Goal: Transaction & Acquisition: Purchase product/service

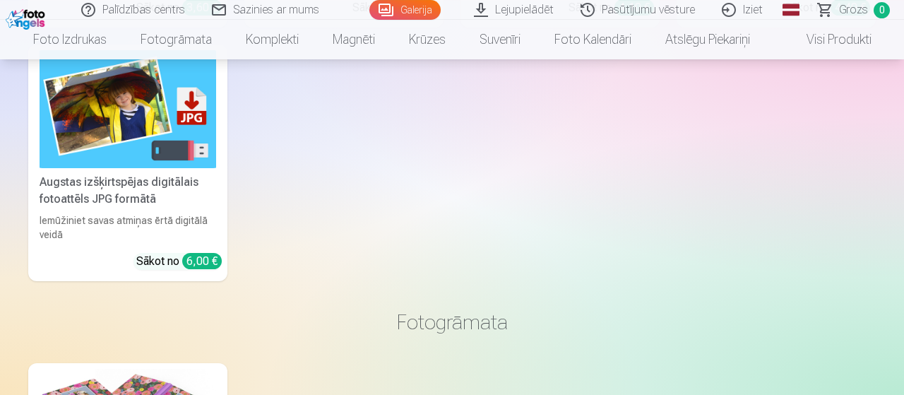
scroll to position [4284, 0]
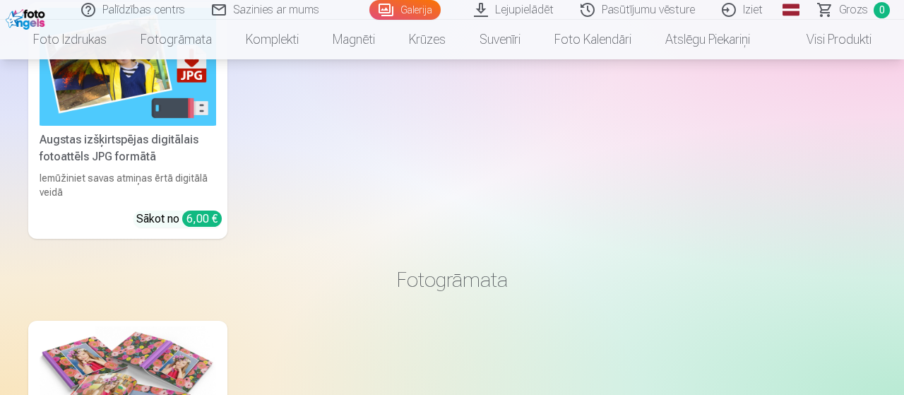
click at [145, 165] on link "Augstas izšķirtspējas digitālais fotoattēls JPG formātā Iemūžiniet savas atmiņa…" at bounding box center [127, 120] width 199 height 237
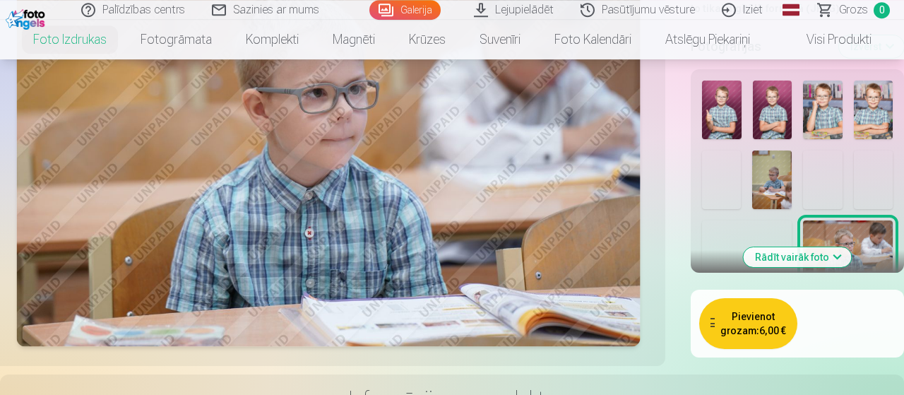
scroll to position [489, 0]
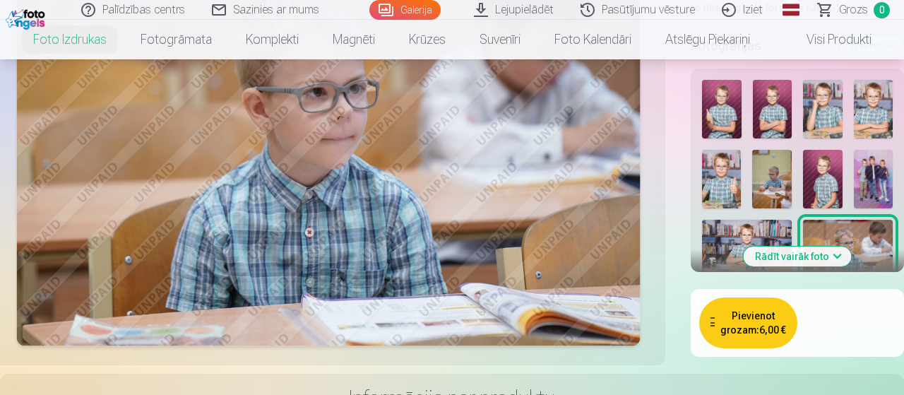
click at [841, 246] on button "Rādīt vairāk foto" at bounding box center [798, 256] width 108 height 20
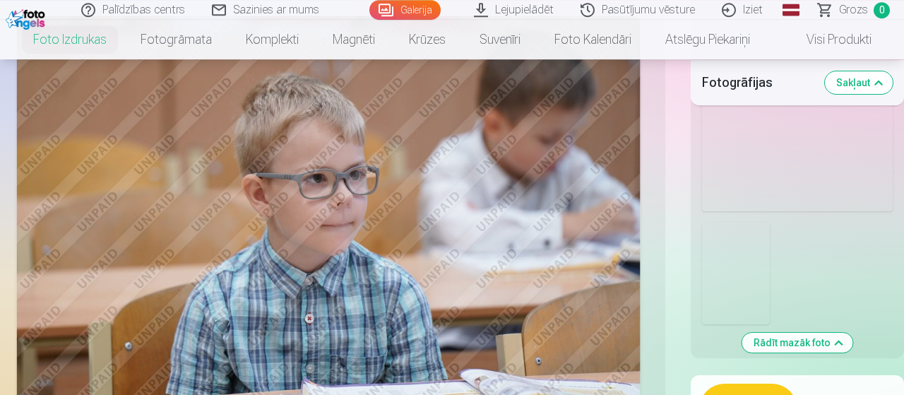
scroll to position [2204, 0]
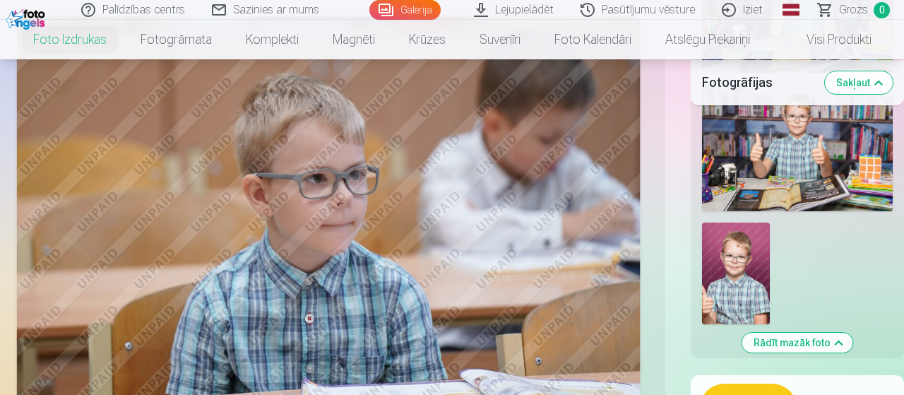
click at [745, 237] on img at bounding box center [736, 273] width 68 height 102
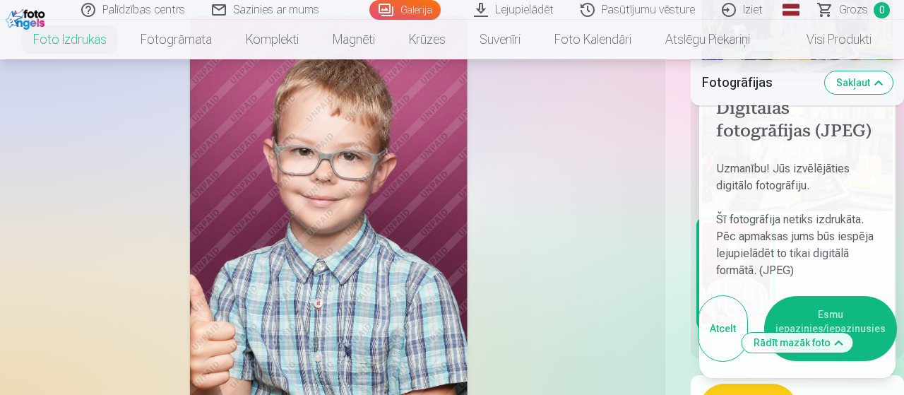
click at [831, 308] on button "Esmu iepazinies/iepazinusies un piekrītu" at bounding box center [830, 328] width 133 height 65
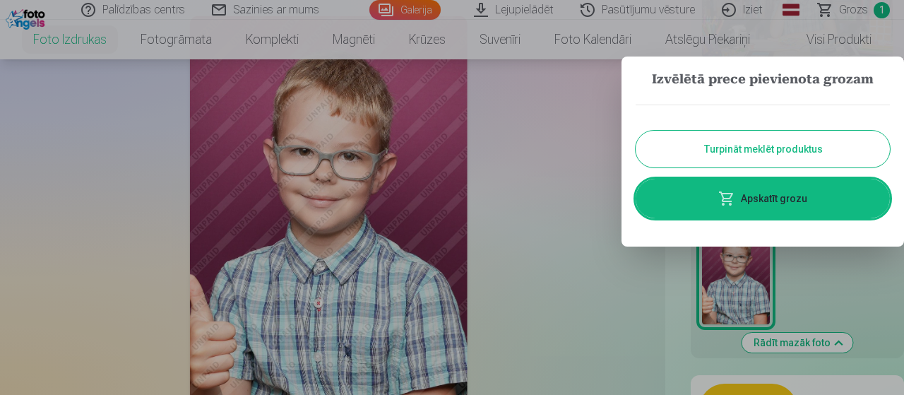
click at [778, 148] on button "Turpināt meklēt produktus" at bounding box center [763, 149] width 254 height 37
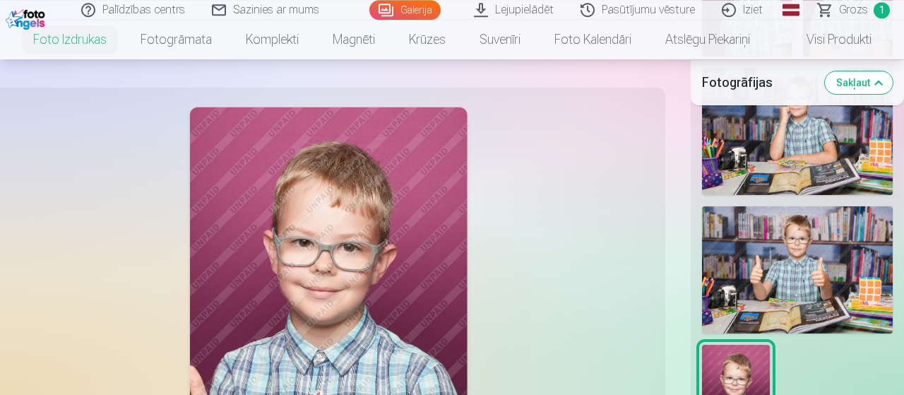
scroll to position [2081, 0]
click at [809, 245] on img at bounding box center [797, 270] width 191 height 127
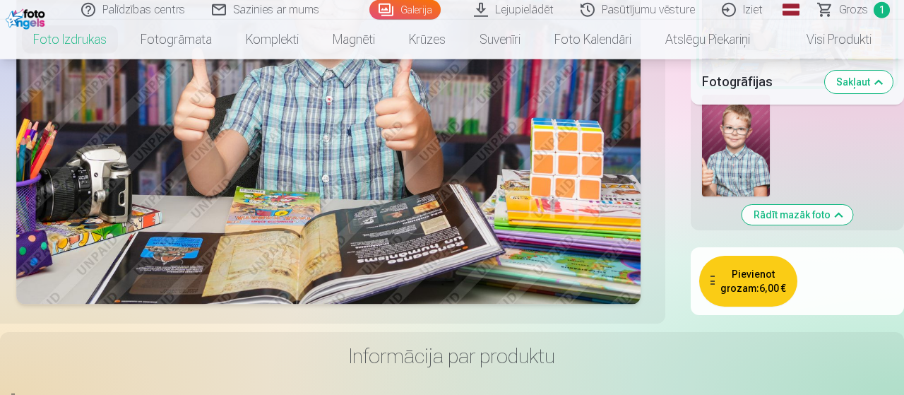
scroll to position [2448, 0]
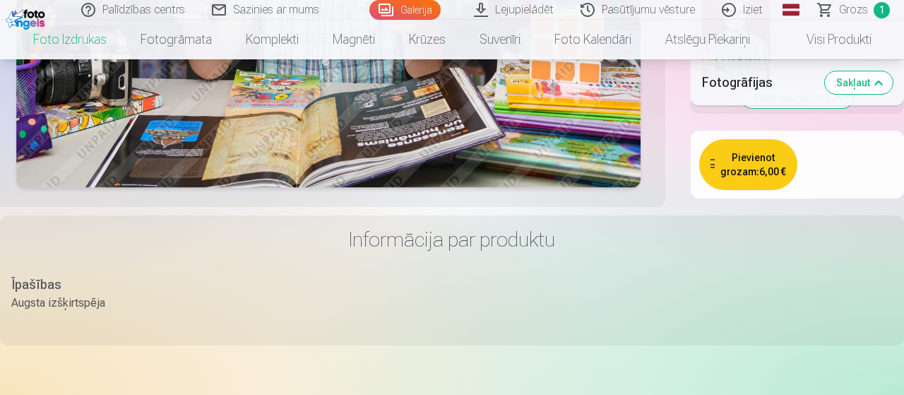
click at [756, 148] on button "Pievienot grozam : 6,00 €" at bounding box center [748, 164] width 98 height 51
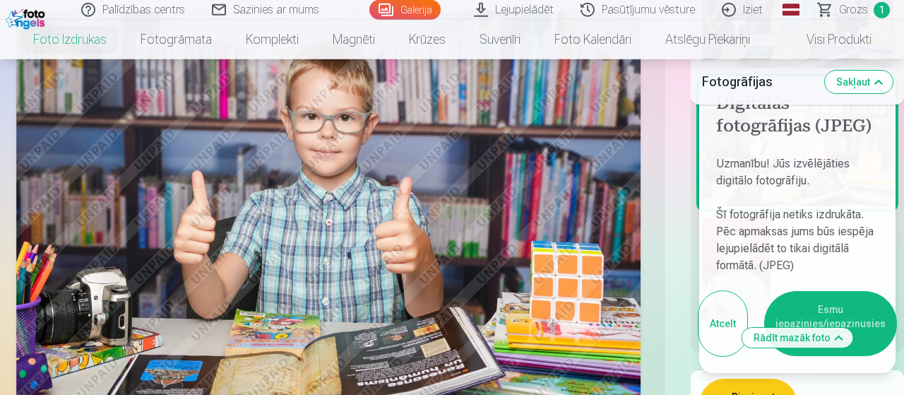
scroll to position [2204, 0]
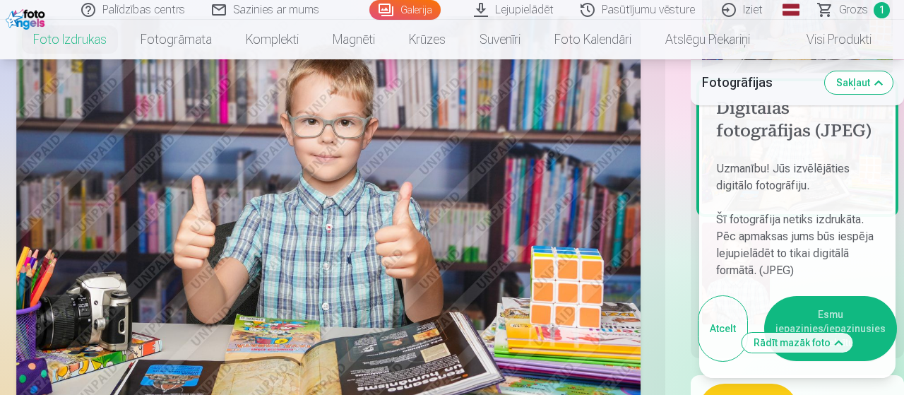
click at [838, 296] on button "Esmu iepazinies/iepazinusies un piekrītu" at bounding box center [830, 328] width 133 height 65
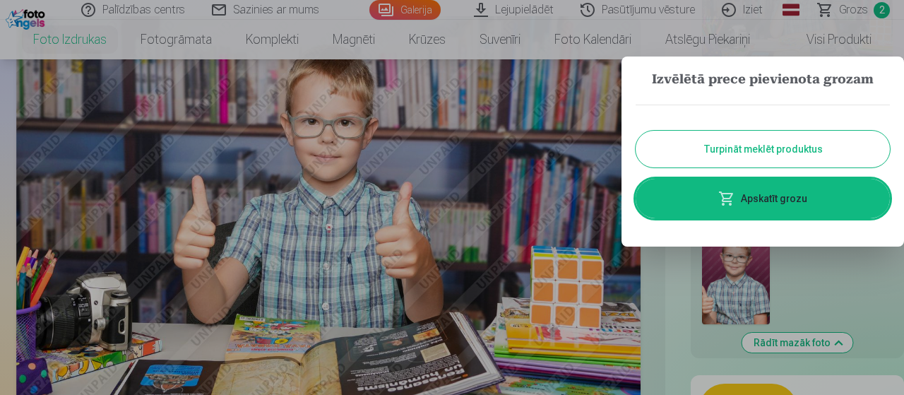
click at [764, 145] on button "Turpināt meklēt produktus" at bounding box center [763, 149] width 254 height 37
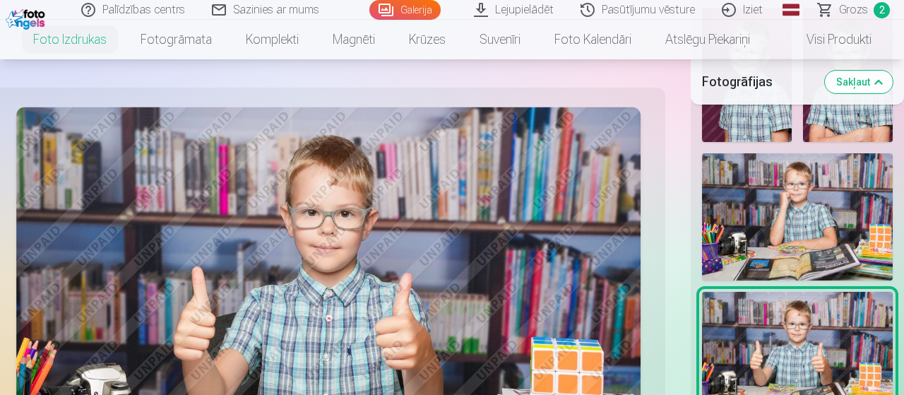
scroll to position [1958, 0]
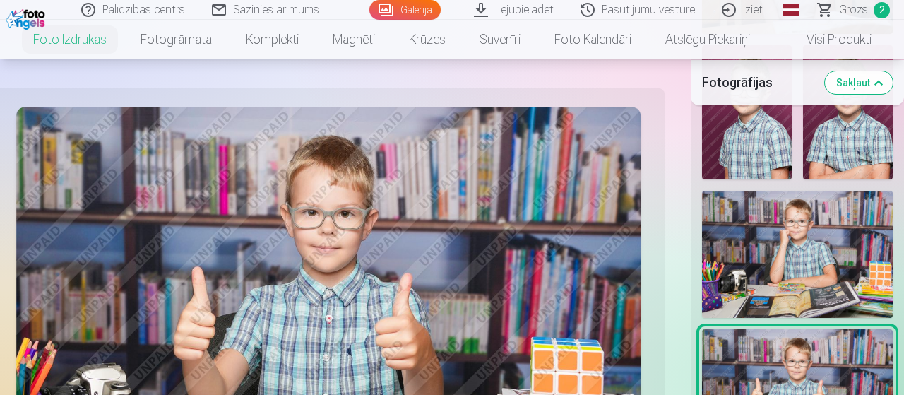
click at [809, 207] on img at bounding box center [797, 254] width 191 height 127
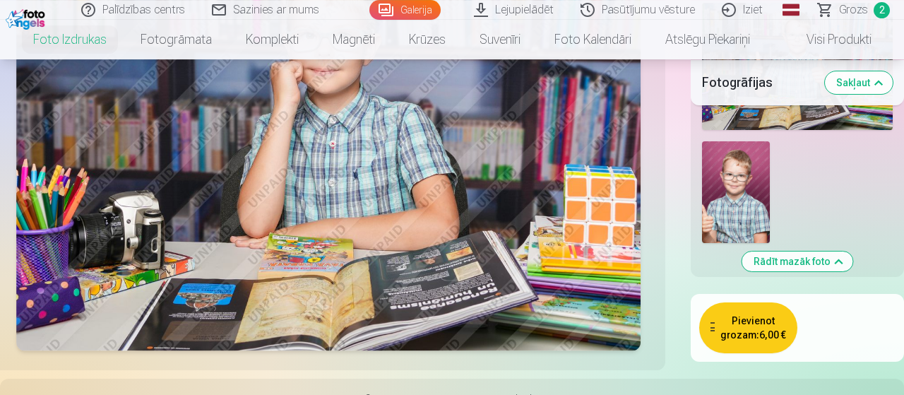
scroll to position [2326, 0]
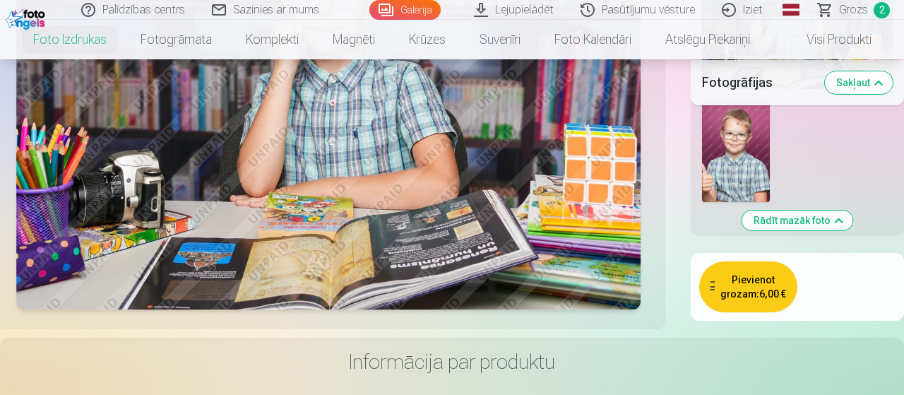
click at [809, 210] on button "Rādīt mazāk foto" at bounding box center [797, 220] width 111 height 20
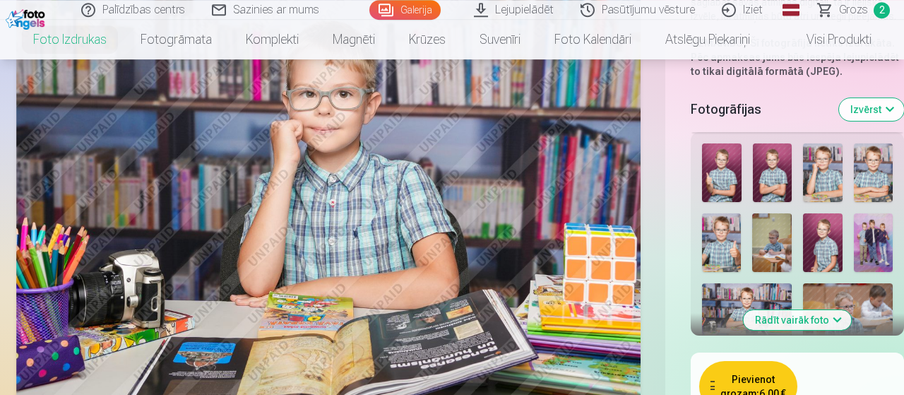
scroll to position [425, 0]
click at [888, 99] on button "Izvērst" at bounding box center [871, 110] width 65 height 23
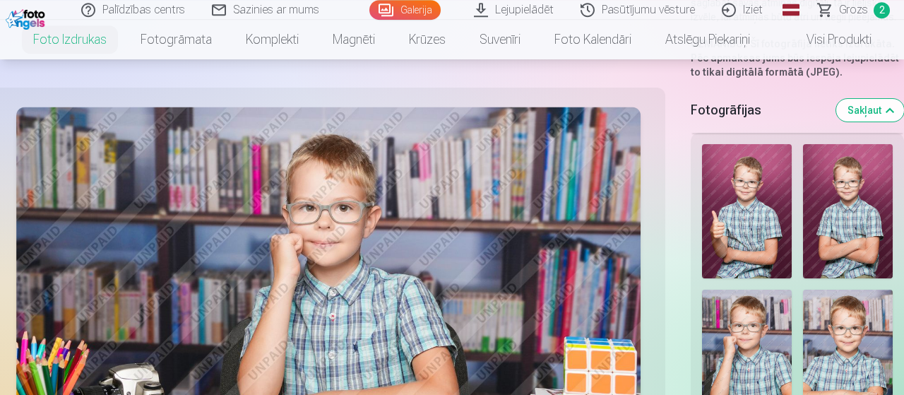
click at [890, 99] on button "Sakļaut" at bounding box center [870, 110] width 68 height 23
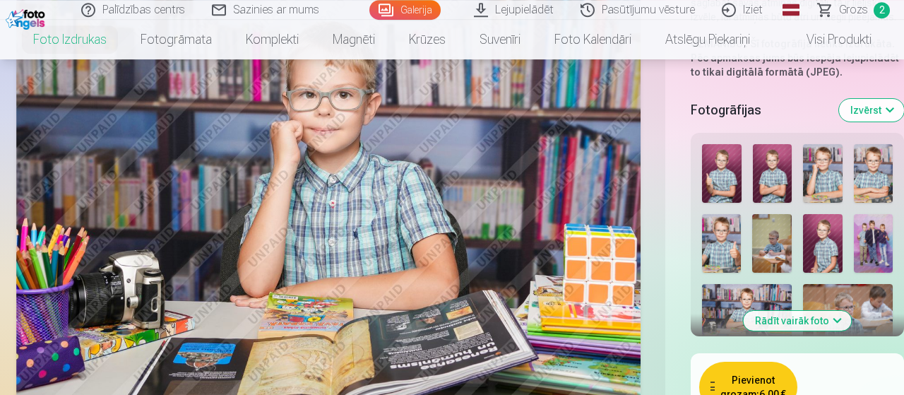
click at [724, 160] on img at bounding box center [722, 173] width 40 height 59
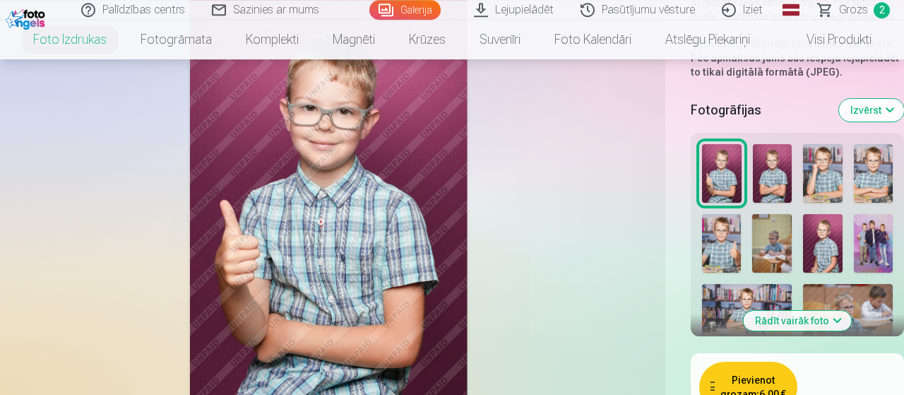
click at [771, 173] on img at bounding box center [773, 173] width 40 height 59
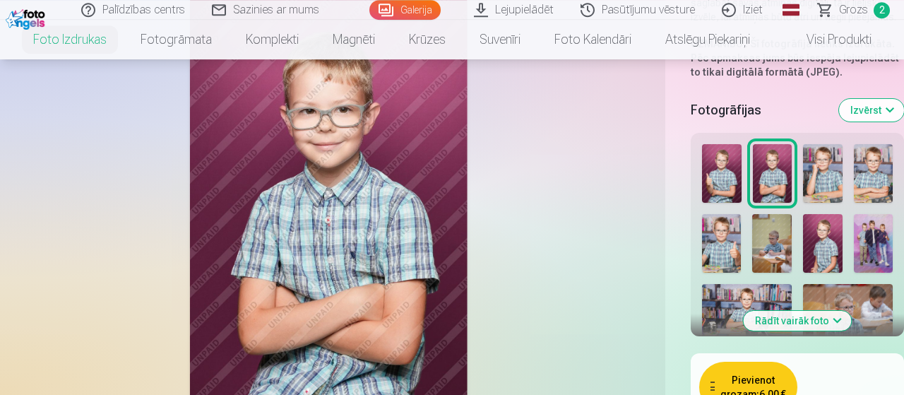
click at [717, 171] on img at bounding box center [722, 173] width 40 height 59
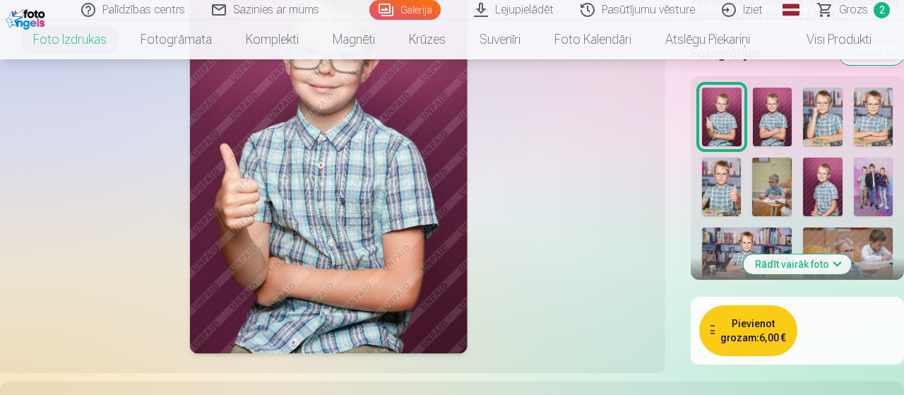
scroll to position [547, 0]
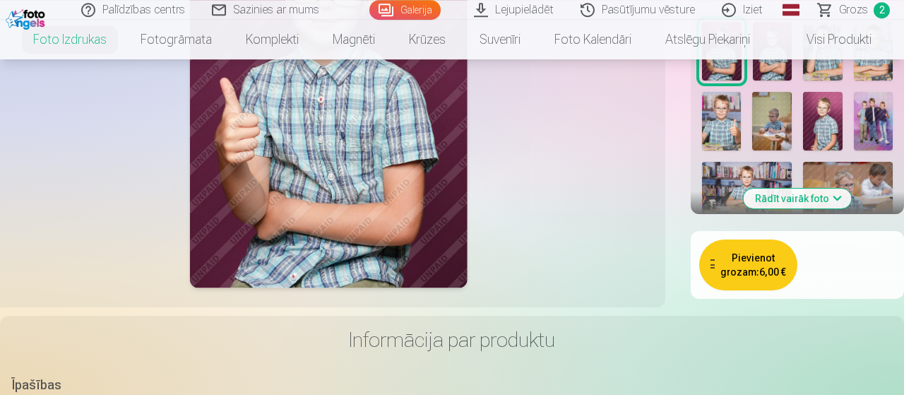
click at [758, 259] on button "Pievienot grozam : 6,00 €" at bounding box center [748, 264] width 98 height 51
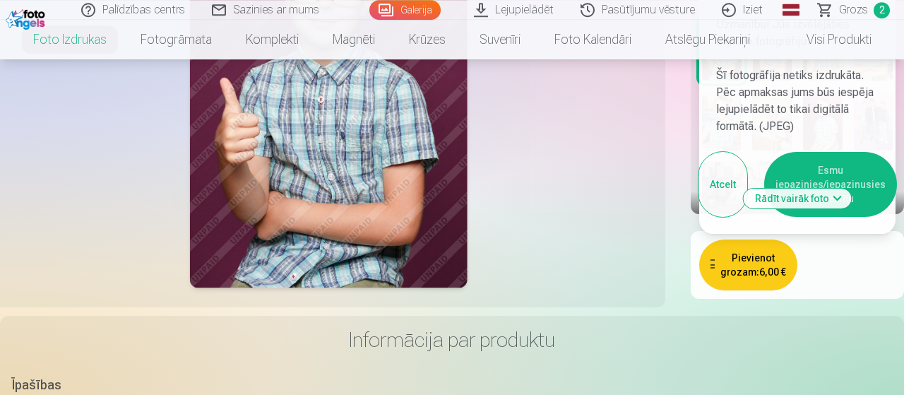
click at [846, 152] on button "Esmu iepazinies/iepazinusies un piekrītu" at bounding box center [830, 184] width 133 height 65
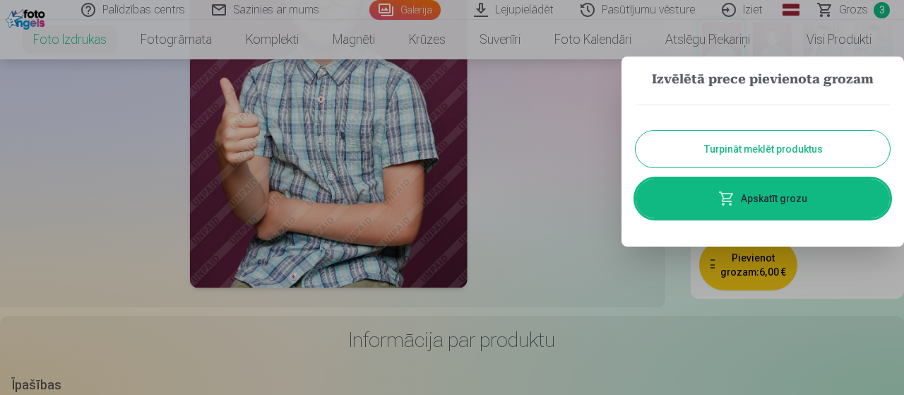
click at [744, 154] on button "Turpināt meklēt produktus" at bounding box center [763, 149] width 254 height 37
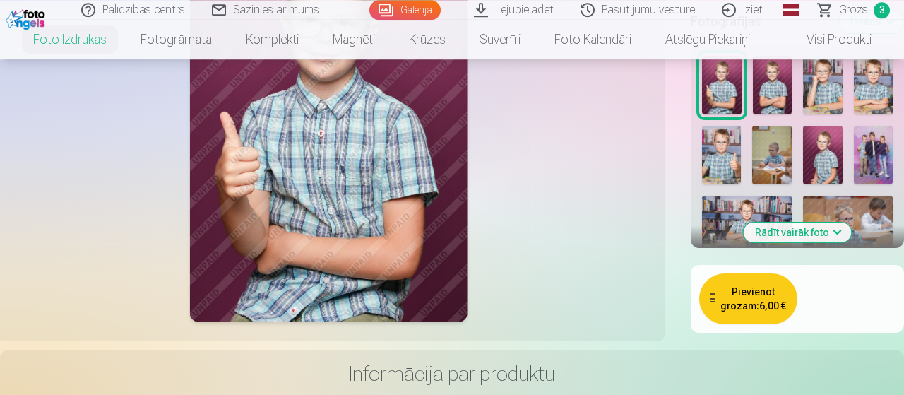
scroll to position [425, 0]
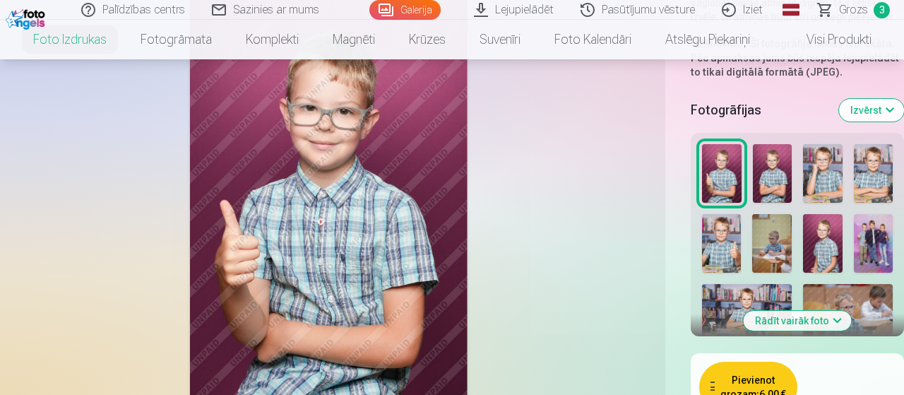
click at [783, 168] on img at bounding box center [773, 173] width 40 height 59
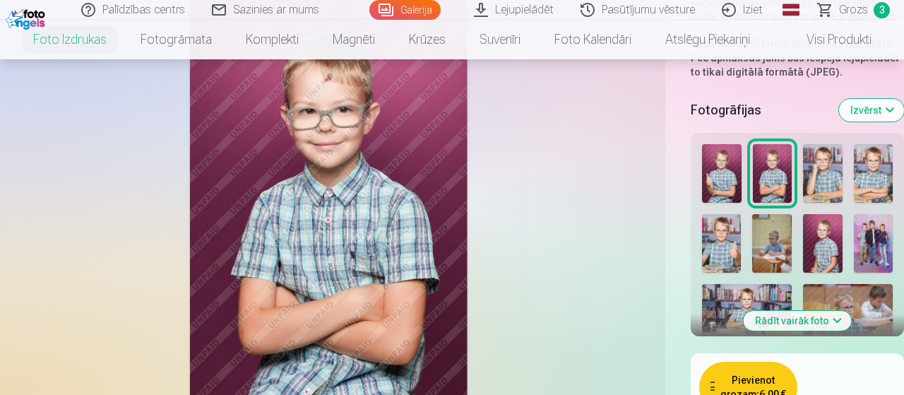
click at [826, 172] on img at bounding box center [822, 173] width 39 height 59
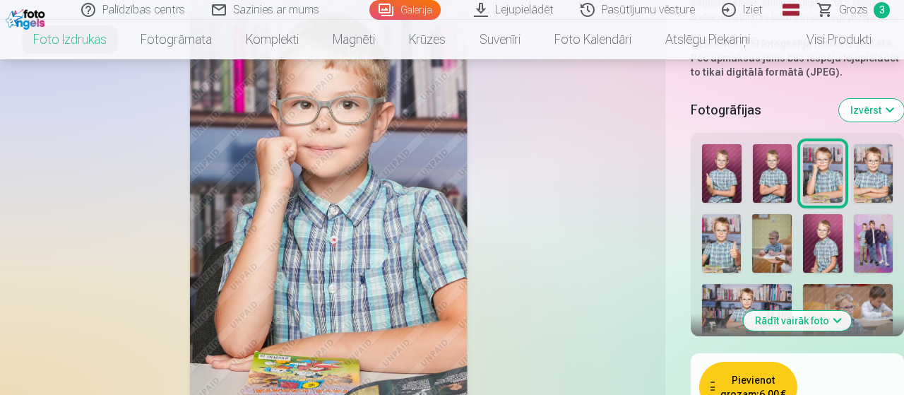
click at [861, 169] on img at bounding box center [874, 173] width 40 height 59
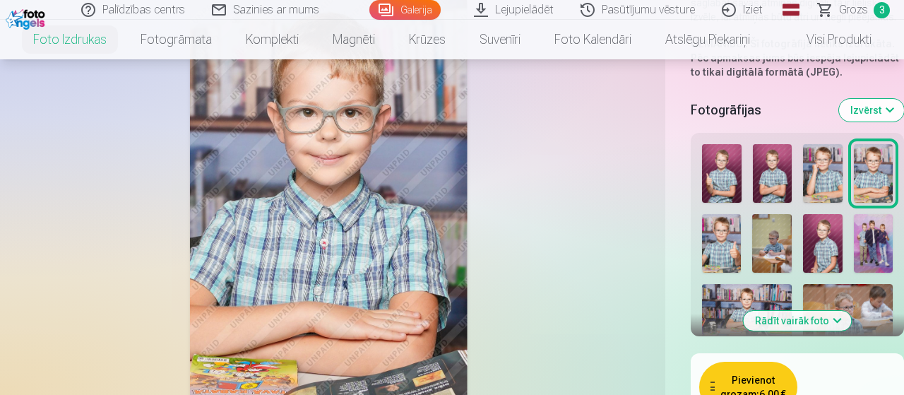
click at [824, 172] on img at bounding box center [822, 173] width 39 height 59
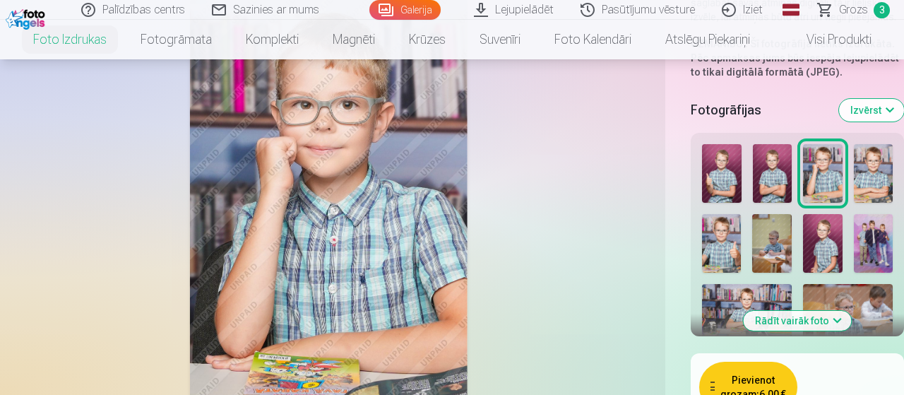
click at [759, 366] on button "Pievienot grozam : 6,00 €" at bounding box center [748, 387] width 98 height 51
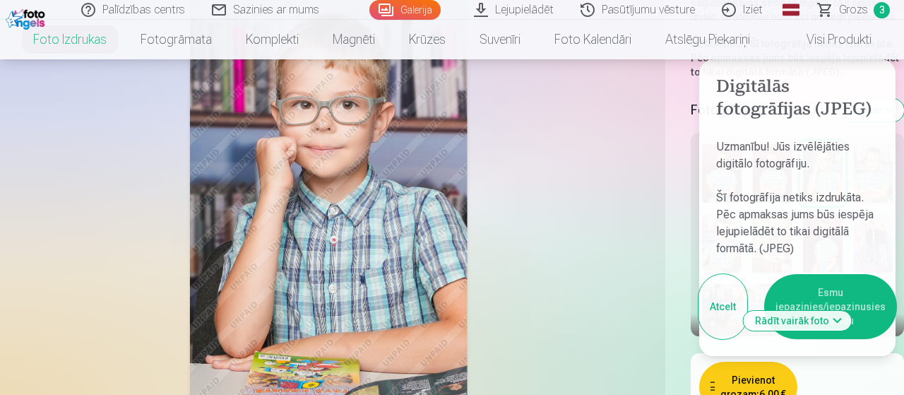
click at [819, 279] on button "Esmu iepazinies/iepazinusies un piekrītu" at bounding box center [830, 306] width 133 height 65
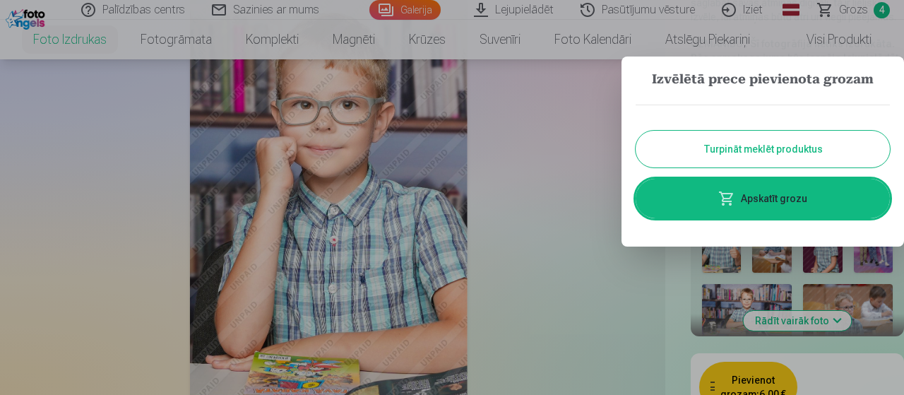
click at [756, 150] on button "Turpināt meklēt produktus" at bounding box center [763, 149] width 254 height 37
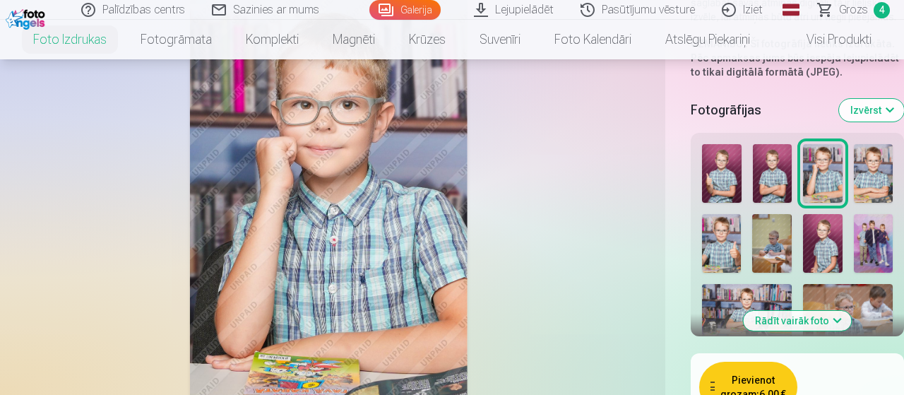
click at [771, 174] on img at bounding box center [773, 173] width 40 height 59
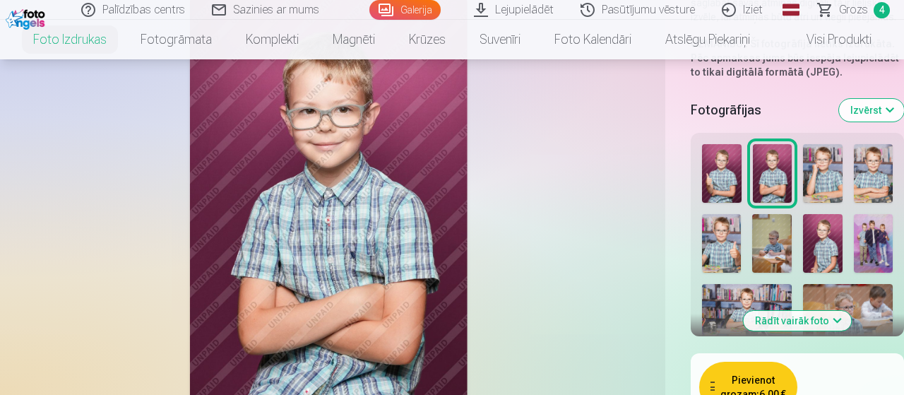
click at [743, 374] on button "Pievienot grozam : 6,00 €" at bounding box center [748, 387] width 98 height 51
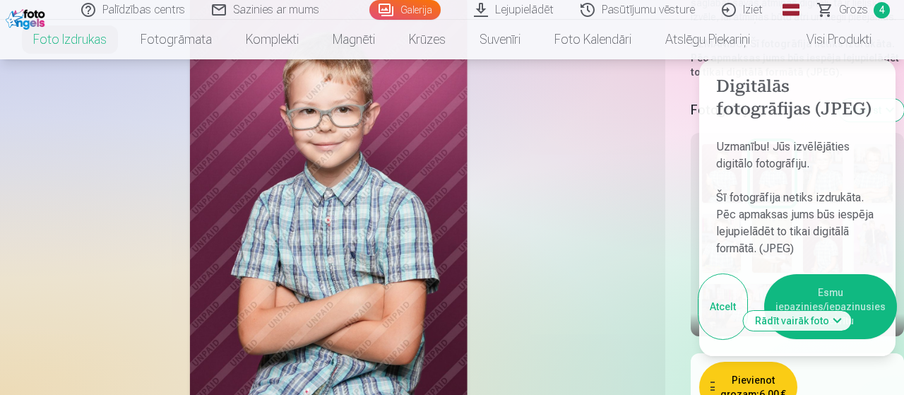
click at [838, 274] on button "Esmu iepazinies/iepazinusies un piekrītu" at bounding box center [830, 306] width 133 height 65
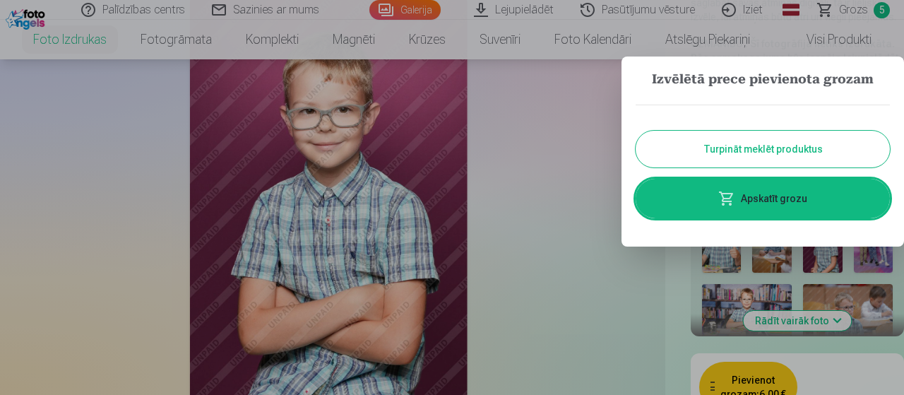
click at [770, 157] on button "Turpināt meklēt produktus" at bounding box center [763, 149] width 254 height 37
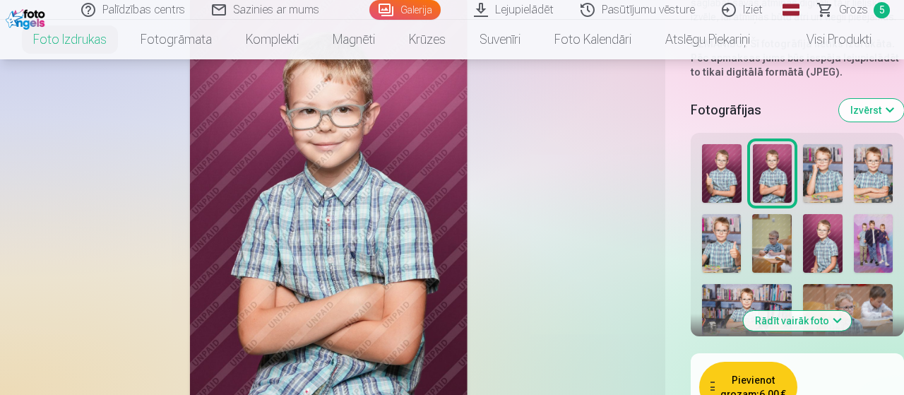
click at [884, 162] on img at bounding box center [874, 173] width 40 height 59
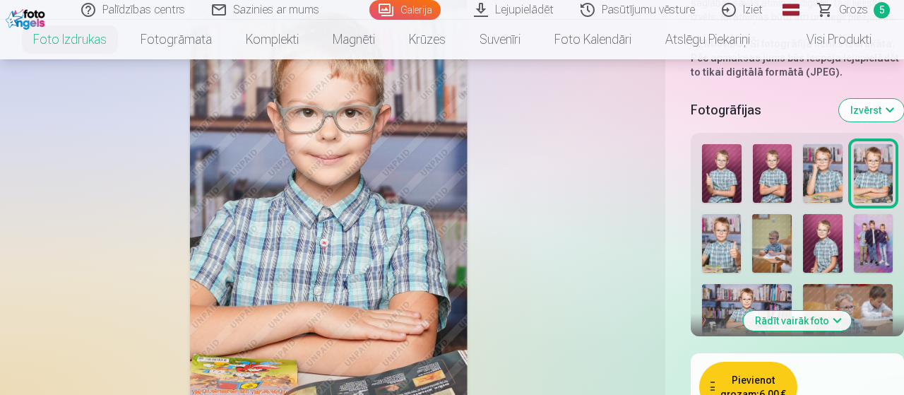
click at [751, 373] on button "Pievienot grozam : 6,00 €" at bounding box center [748, 387] width 98 height 51
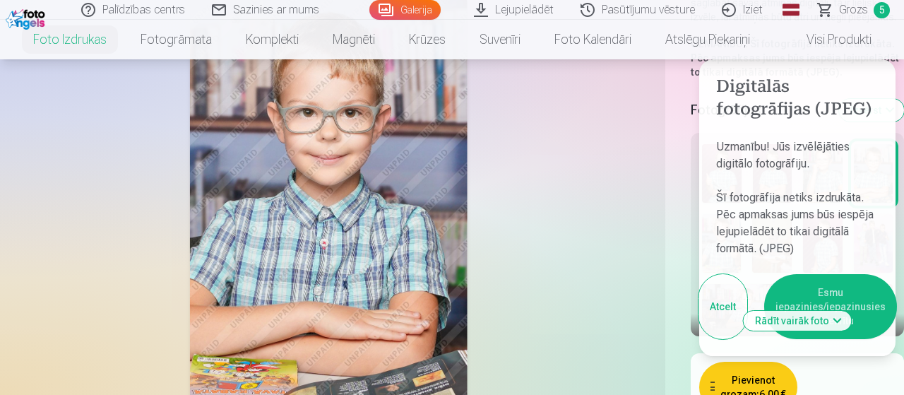
click at [831, 279] on button "Esmu iepazinies/iepazinusies un piekrītu" at bounding box center [830, 306] width 133 height 65
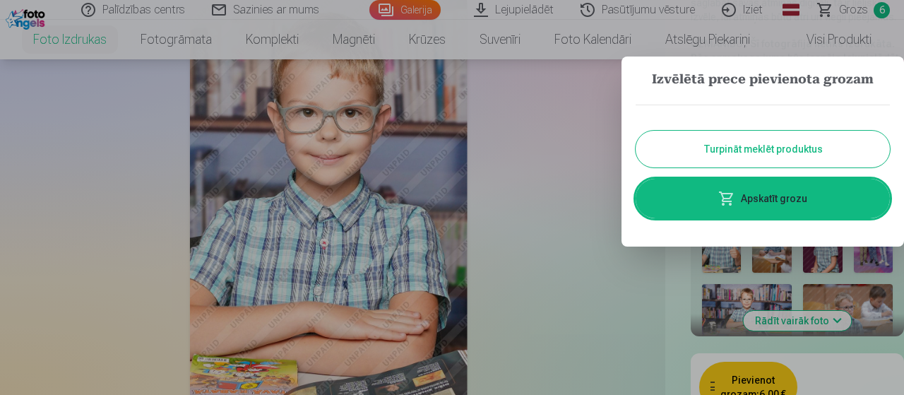
click at [741, 148] on button "Turpināt meklēt produktus" at bounding box center [763, 149] width 254 height 37
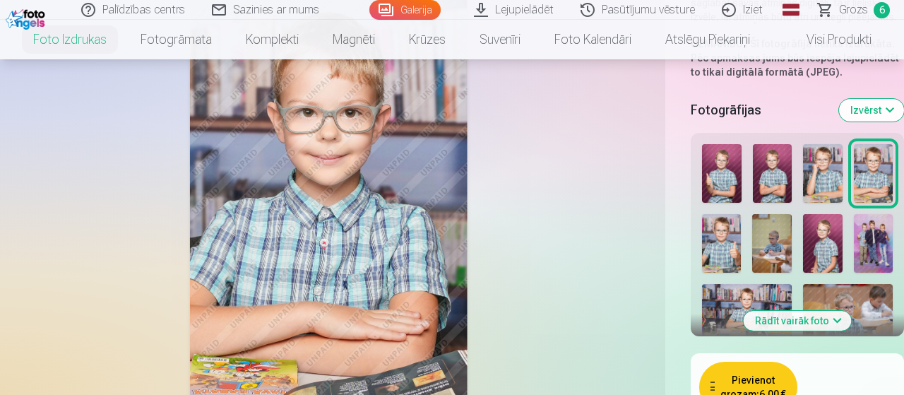
click at [724, 232] on img at bounding box center [721, 243] width 39 height 59
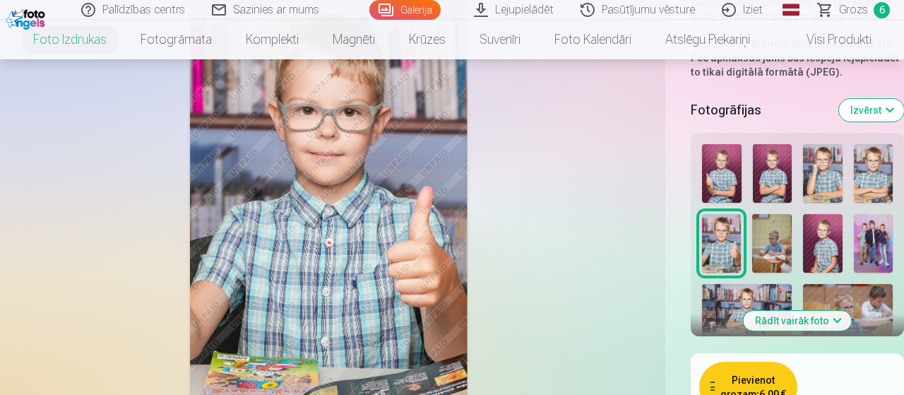
click at [774, 240] on img at bounding box center [772, 243] width 40 height 59
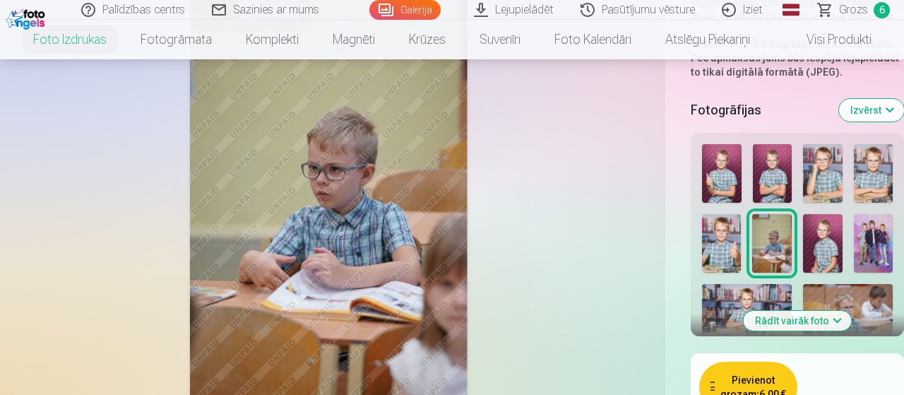
click at [767, 374] on button "Pievienot grozam : 6,00 €" at bounding box center [748, 387] width 98 height 51
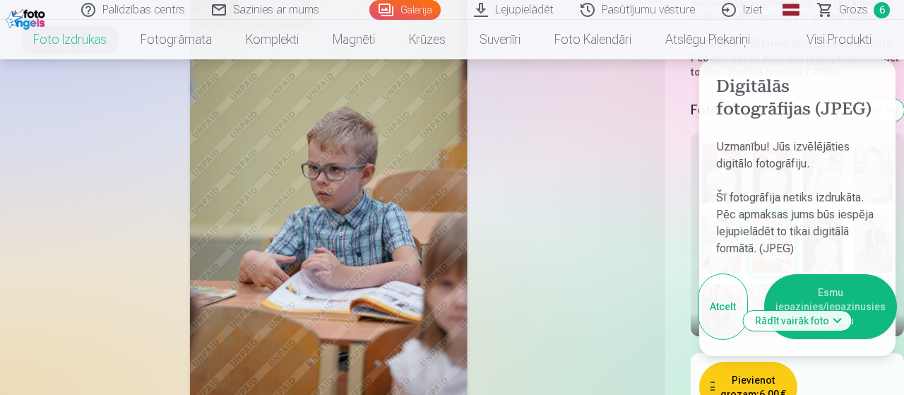
click at [817, 275] on button "Esmu iepazinies/iepazinusies un piekrītu" at bounding box center [830, 306] width 133 height 65
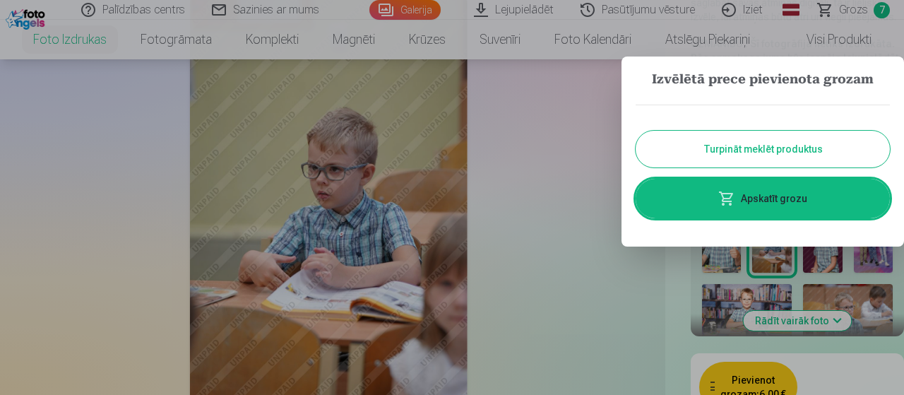
click at [720, 144] on button "Turpināt meklēt produktus" at bounding box center [763, 149] width 254 height 37
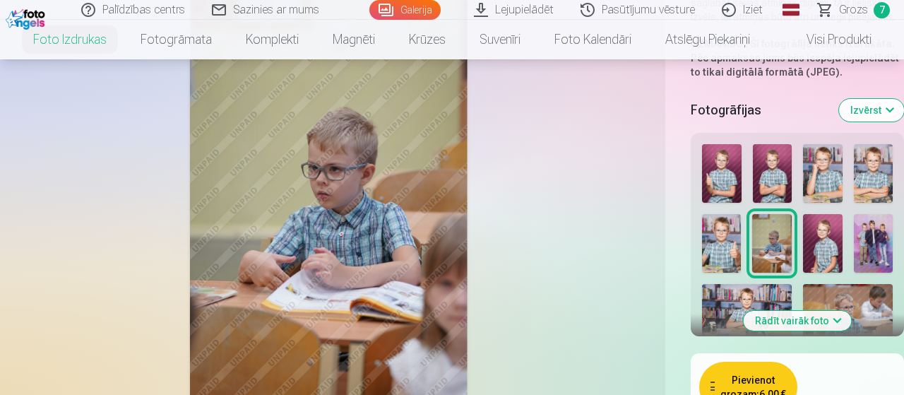
click at [831, 235] on img at bounding box center [823, 243] width 40 height 59
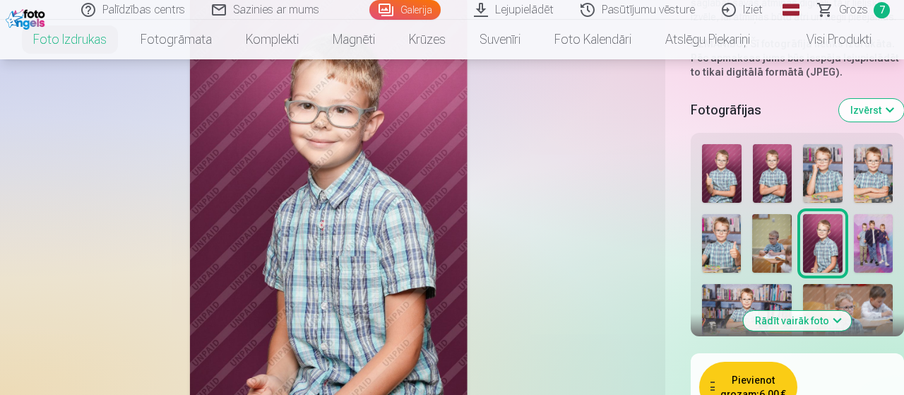
click at [876, 218] on img at bounding box center [874, 243] width 40 height 59
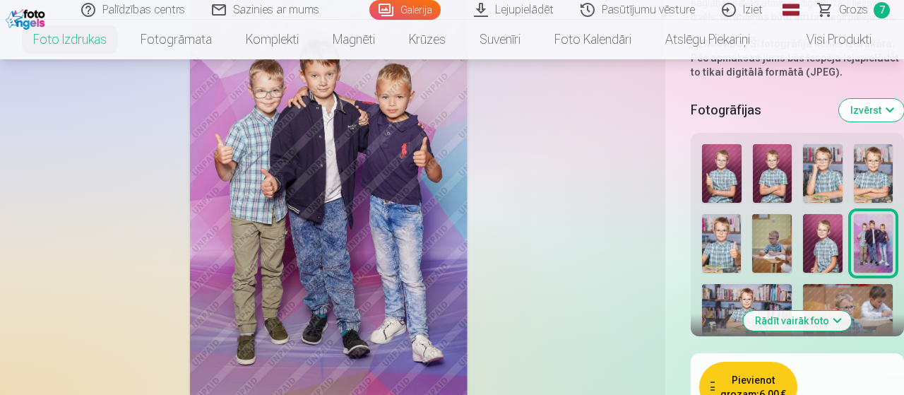
click at [828, 220] on img at bounding box center [823, 243] width 40 height 59
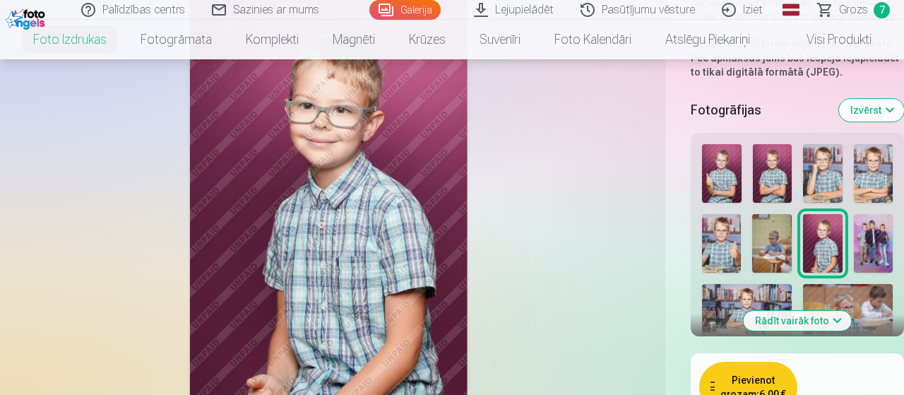
click at [762, 365] on button "Pievienot grozam : 6,00 €" at bounding box center [748, 387] width 98 height 51
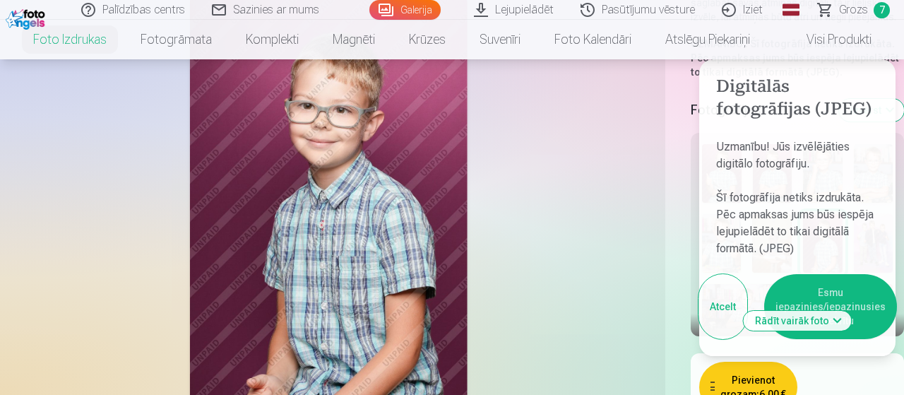
click at [836, 282] on button "Esmu iepazinies/iepazinusies un piekrītu" at bounding box center [830, 306] width 133 height 65
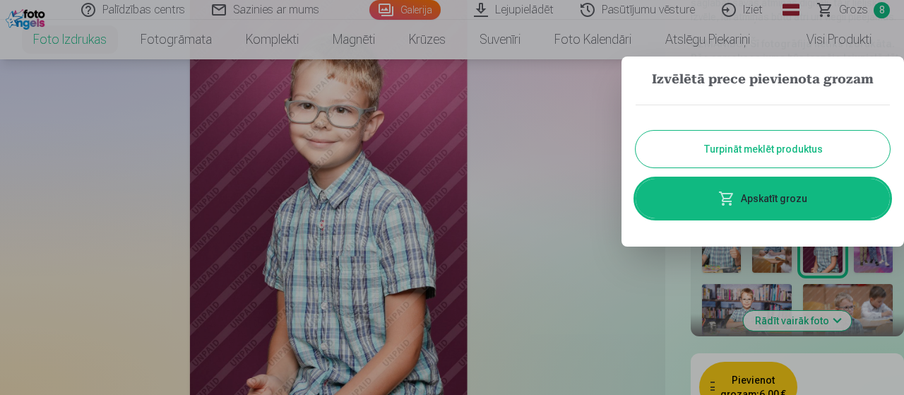
click at [699, 153] on button "Turpināt meklēt produktus" at bounding box center [763, 149] width 254 height 37
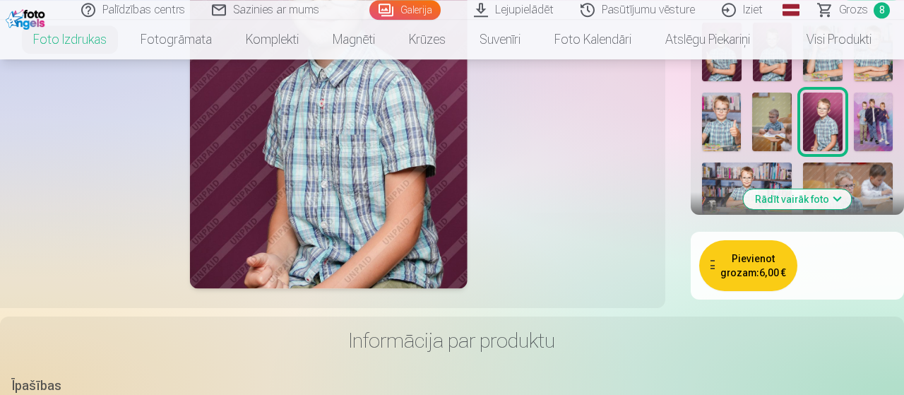
scroll to position [547, 0]
click at [733, 162] on img at bounding box center [747, 192] width 90 height 60
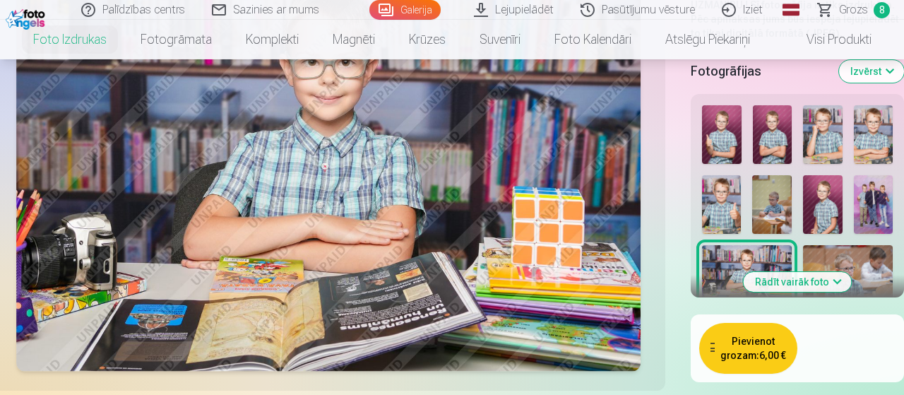
scroll to position [425, 0]
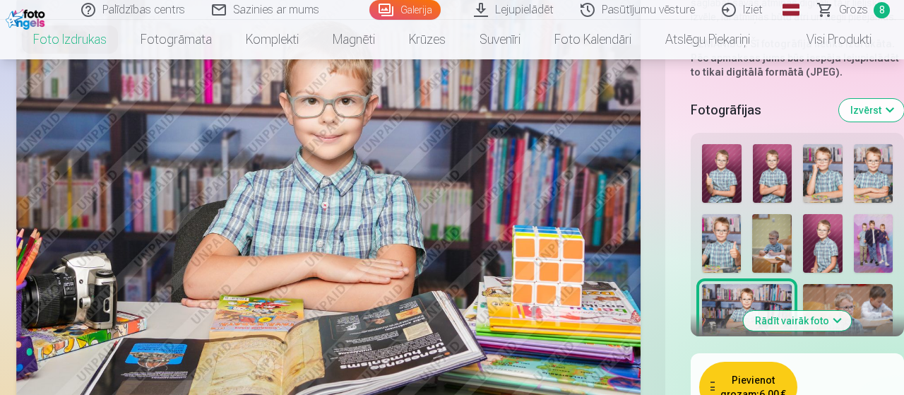
click at [747, 371] on button "Pievienot grozam : 6,00 €" at bounding box center [748, 387] width 98 height 51
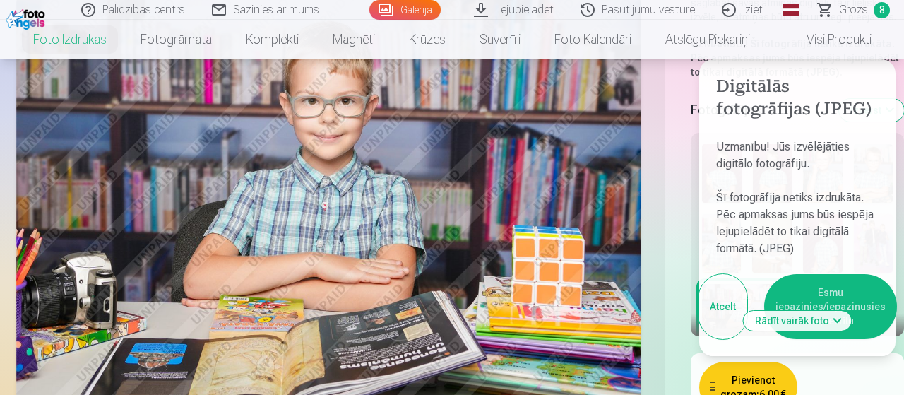
click at [838, 280] on button "Esmu iepazinies/iepazinusies un piekrītu" at bounding box center [830, 306] width 133 height 65
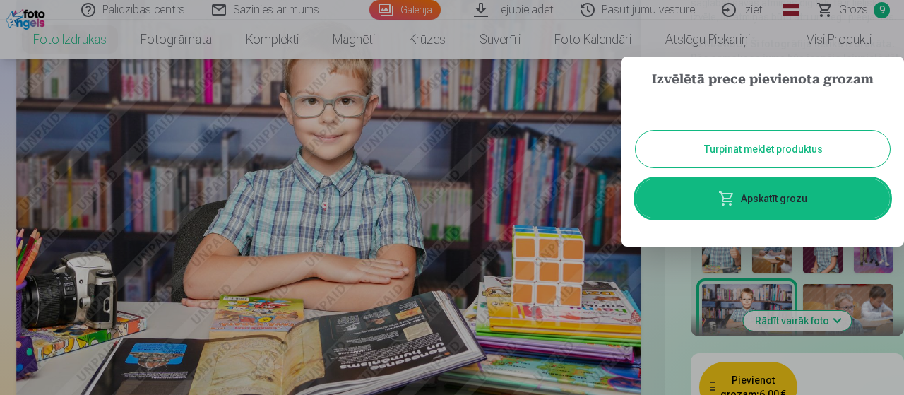
click at [726, 152] on button "Turpināt meklēt produktus" at bounding box center [763, 149] width 254 height 37
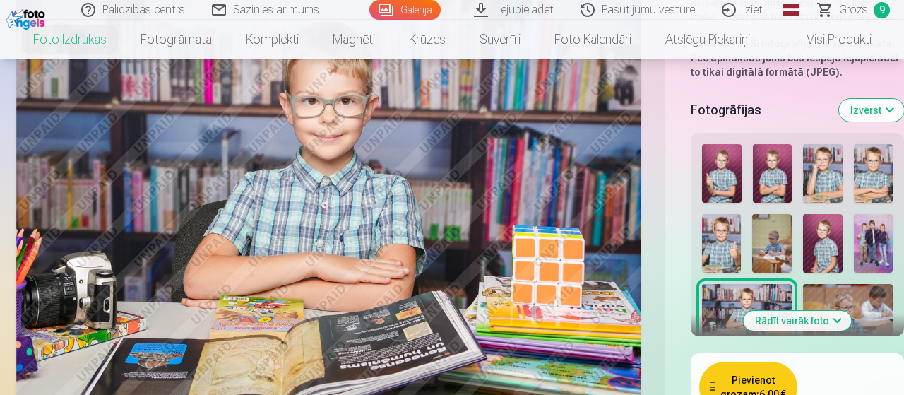
click at [849, 285] on img at bounding box center [848, 314] width 90 height 60
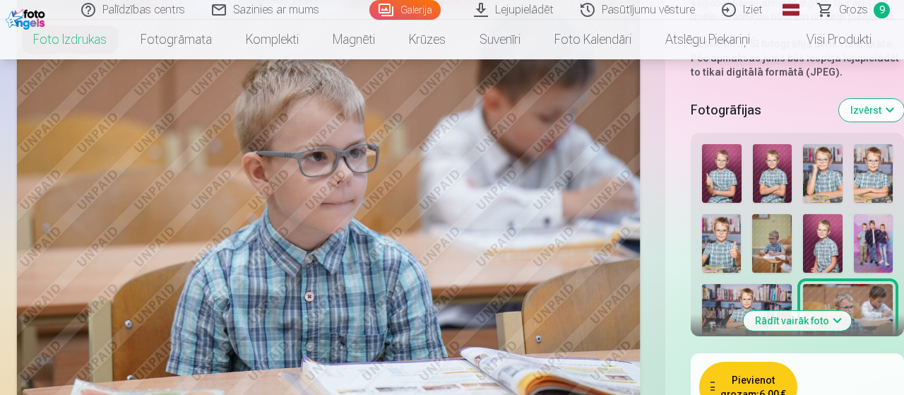
click at [765, 370] on button "Pievienot grozam : 6,00 €" at bounding box center [748, 387] width 98 height 51
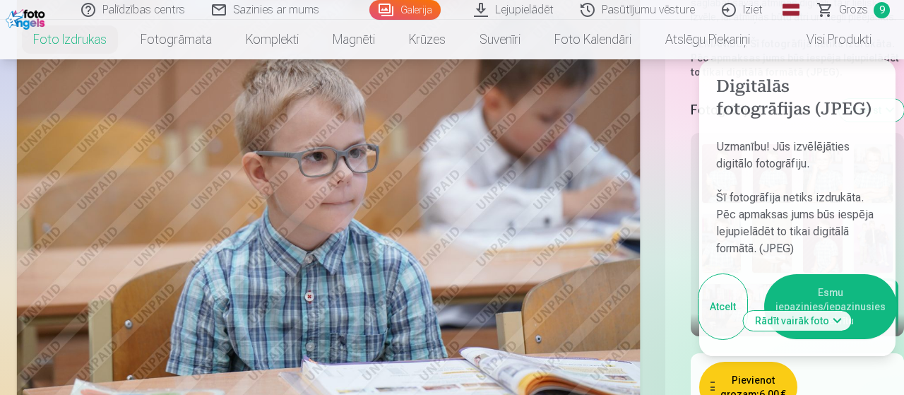
click at [826, 281] on button "Esmu iepazinies/iepazinusies un piekrītu" at bounding box center [830, 306] width 133 height 65
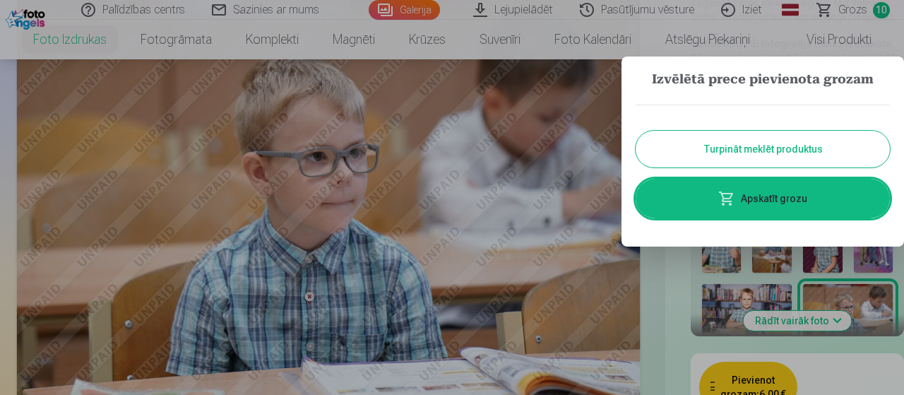
click at [734, 146] on button "Turpināt meklēt produktus" at bounding box center [763, 149] width 254 height 37
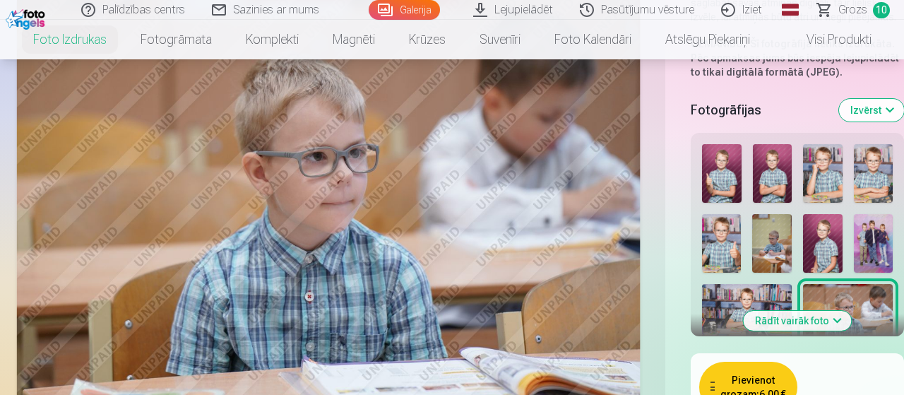
click at [826, 311] on button "Rādīt vairāk foto" at bounding box center [798, 321] width 108 height 20
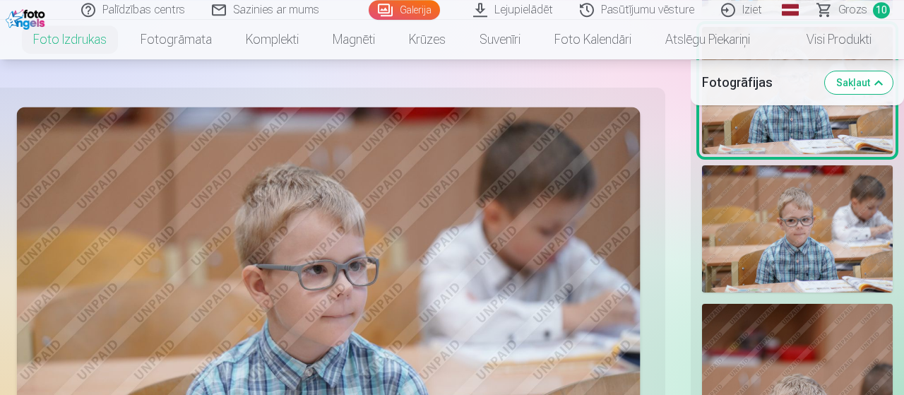
scroll to position [1160, 0]
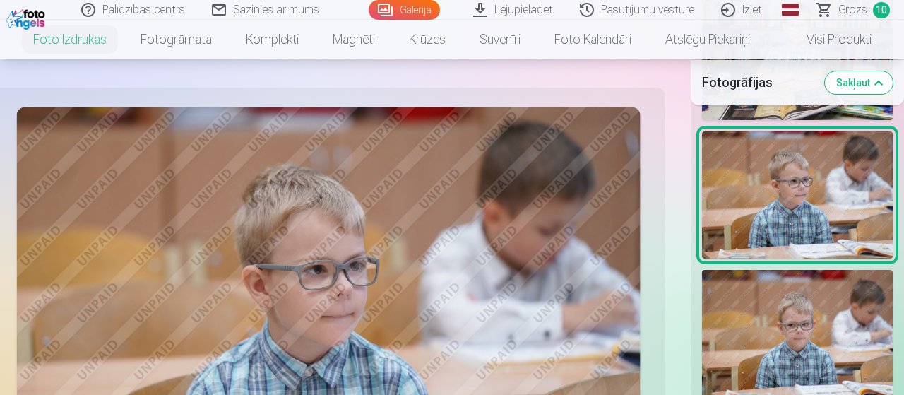
click at [789, 303] on img at bounding box center [797, 333] width 191 height 127
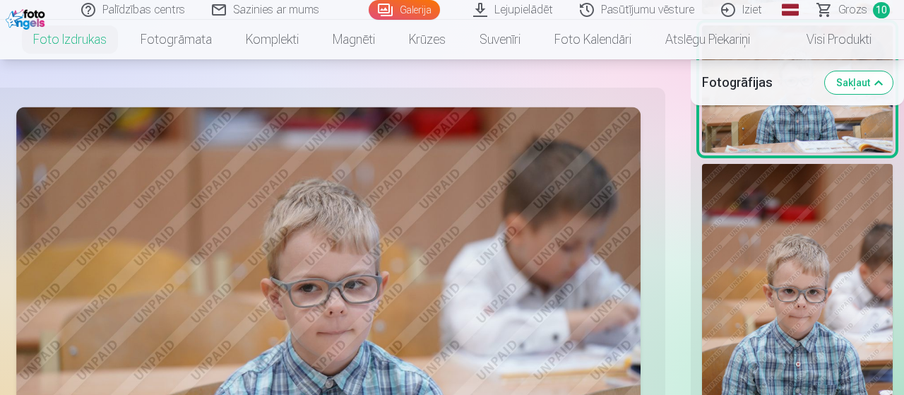
scroll to position [1527, 0]
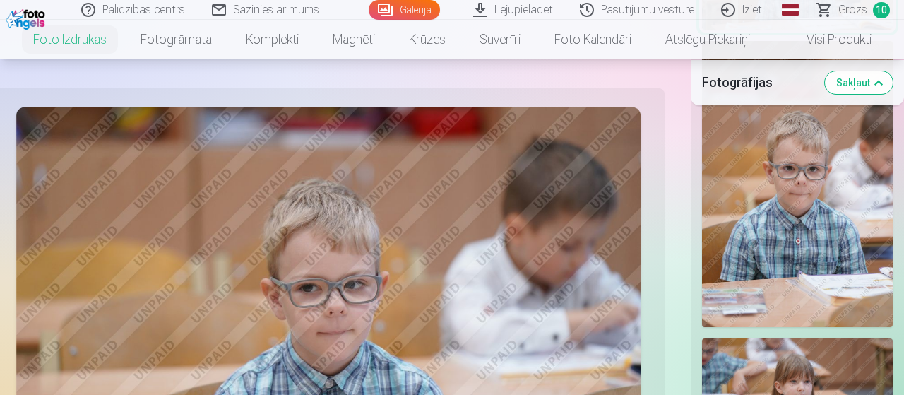
click at [780, 202] on img at bounding box center [797, 184] width 191 height 286
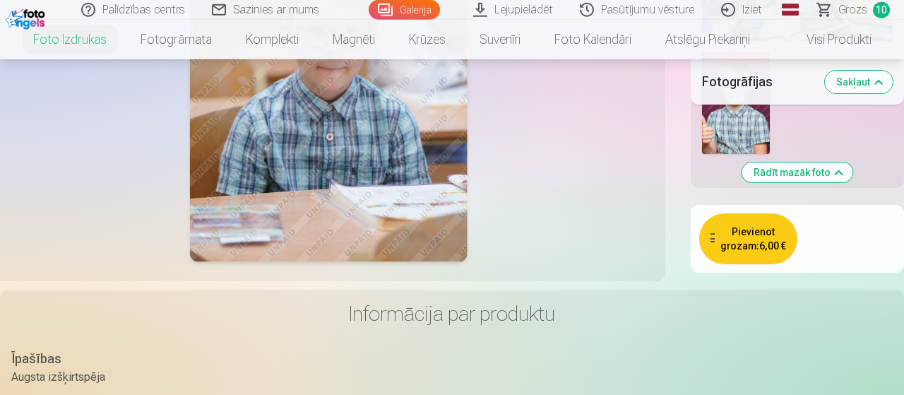
scroll to position [2384, 0]
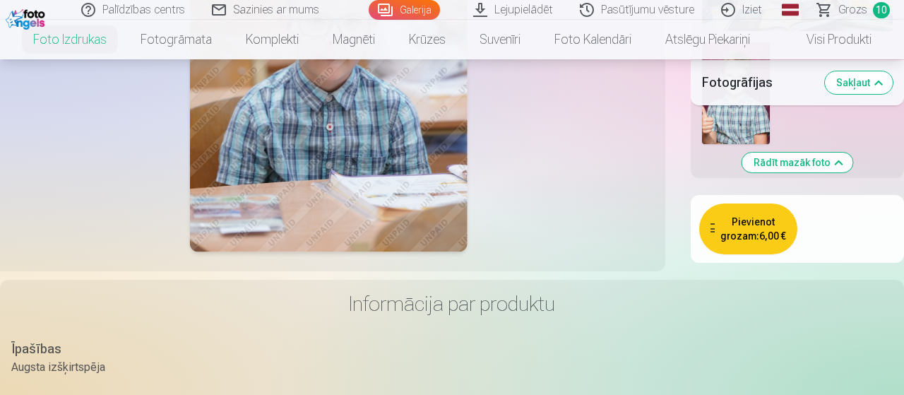
click at [732, 218] on button "Pievienot grozam : 6,00 €" at bounding box center [748, 228] width 98 height 51
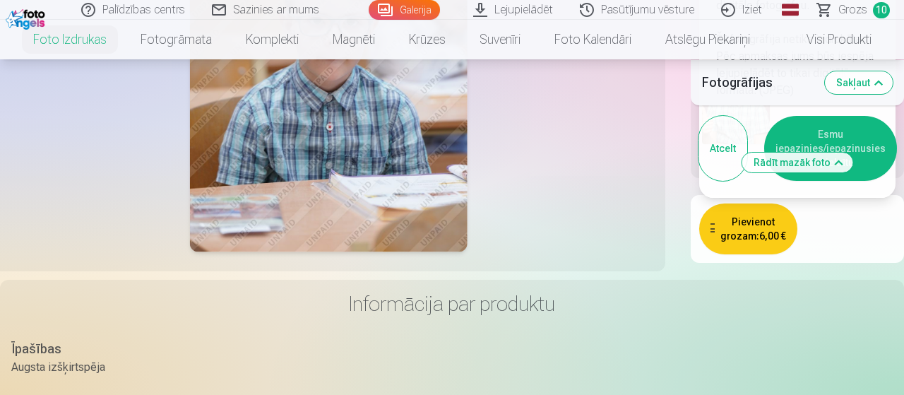
click at [837, 117] on button "Esmu iepazinies/iepazinusies un piekrītu" at bounding box center [830, 148] width 133 height 65
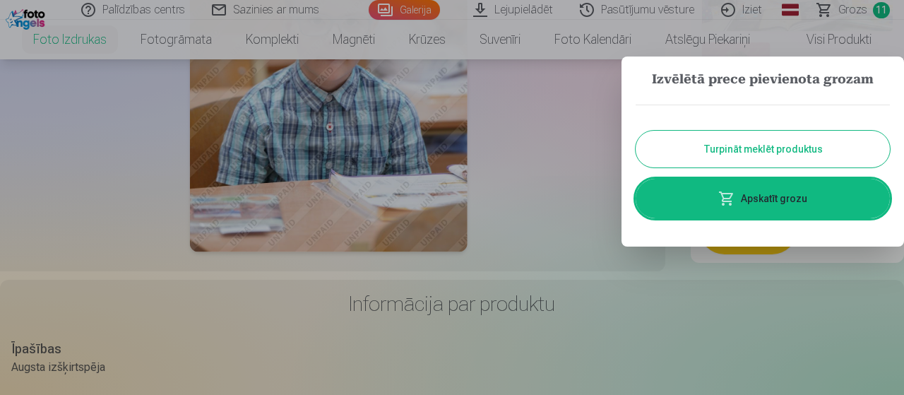
click at [770, 151] on button "Turpināt meklēt produktus" at bounding box center [763, 149] width 254 height 37
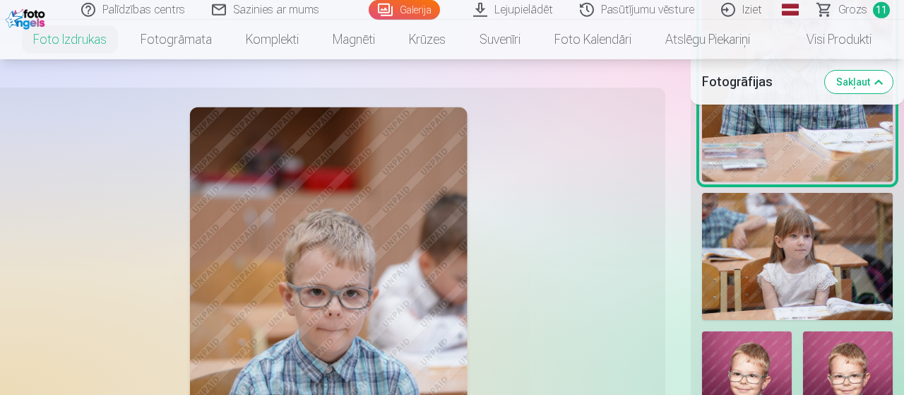
scroll to position [1894, 0]
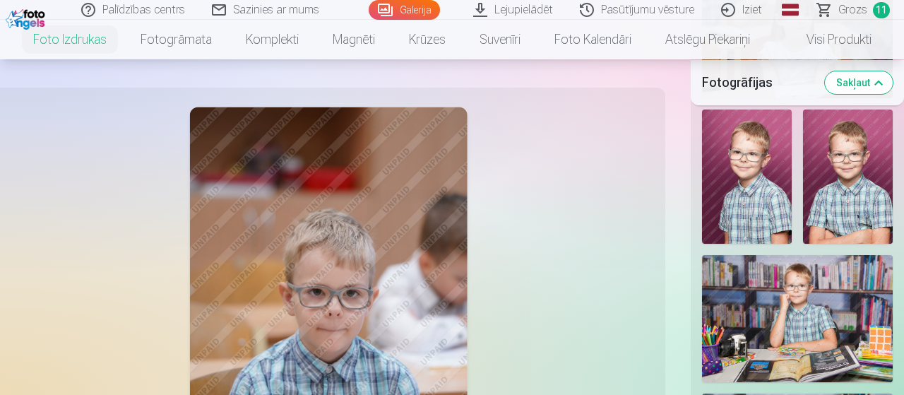
click at [763, 195] on img at bounding box center [747, 176] width 90 height 135
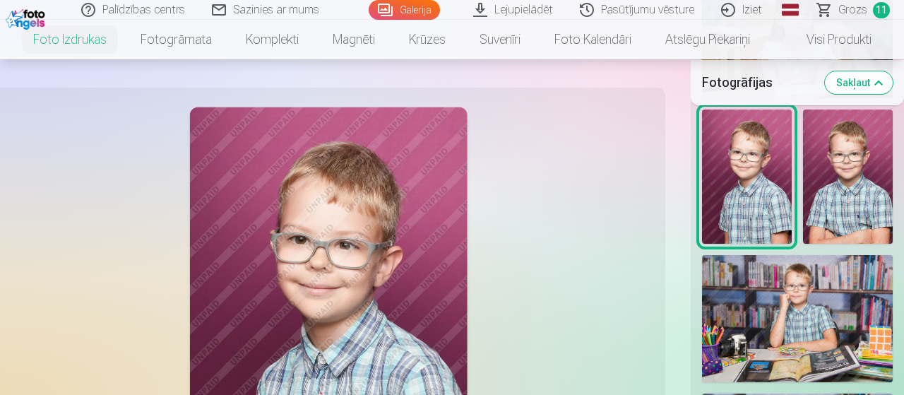
click at [846, 176] on img at bounding box center [848, 176] width 90 height 135
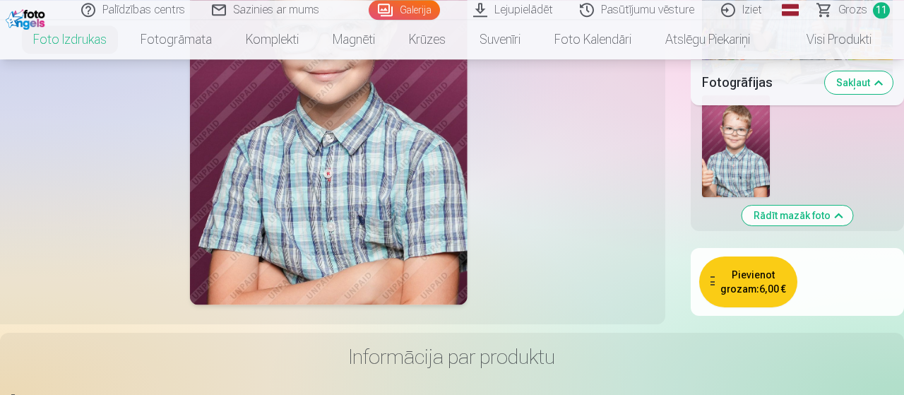
scroll to position [2384, 0]
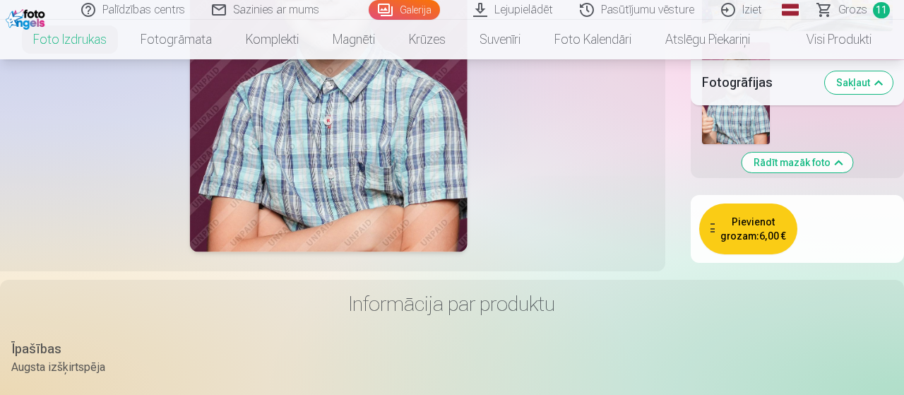
click at [749, 225] on button "Pievienot grozam : 6,00 €" at bounding box center [748, 228] width 98 height 51
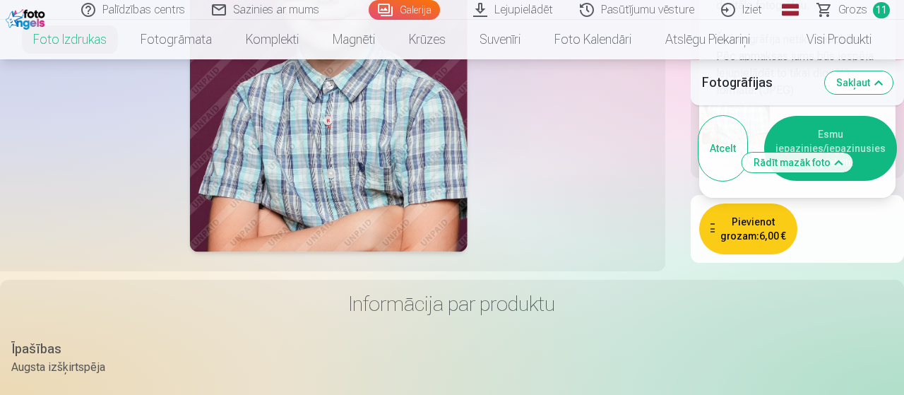
click at [839, 124] on button "Esmu iepazinies/iepazinusies un piekrītu" at bounding box center [830, 148] width 133 height 65
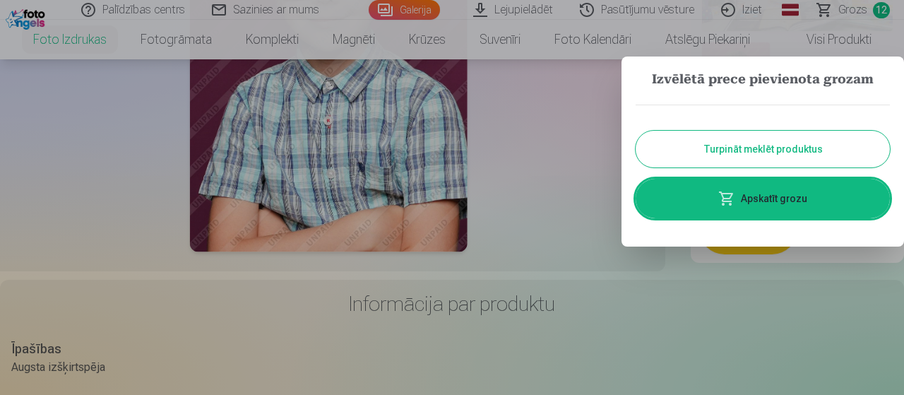
click at [802, 157] on button "Turpināt meklēt produktus" at bounding box center [763, 149] width 254 height 37
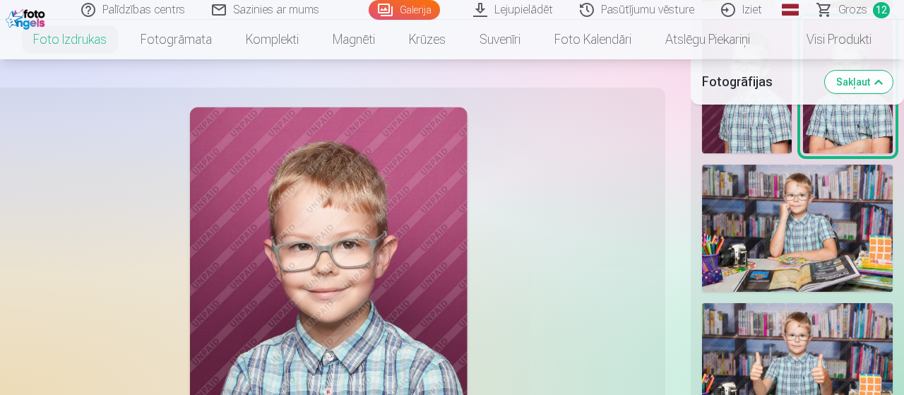
scroll to position [1894, 0]
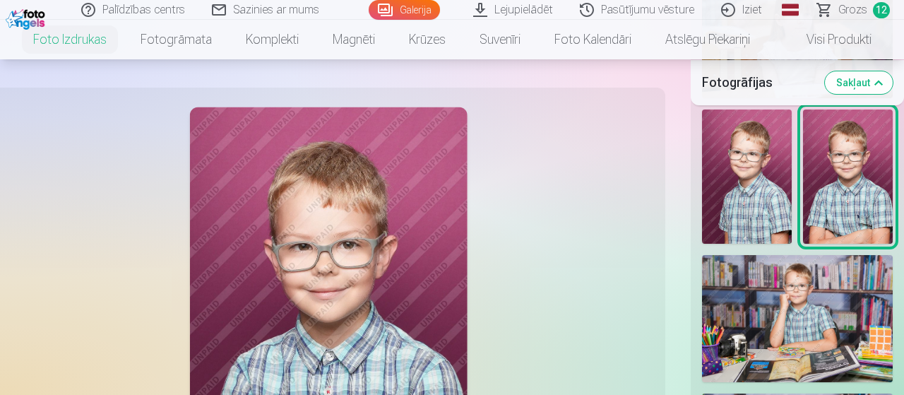
click at [752, 160] on img at bounding box center [747, 176] width 90 height 135
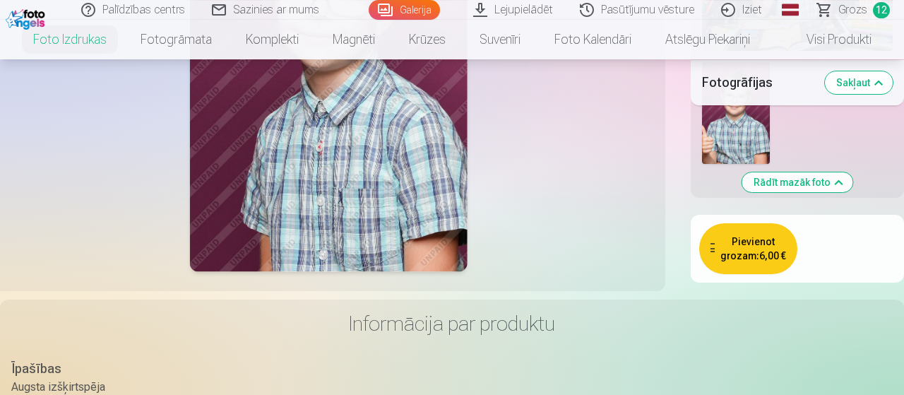
scroll to position [2384, 0]
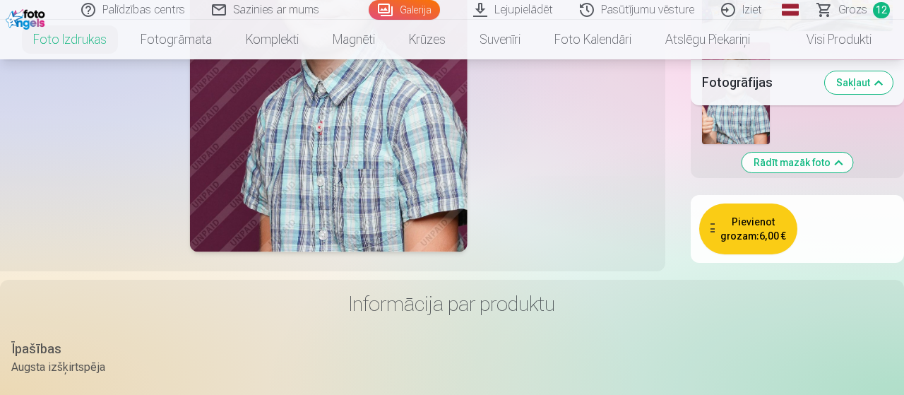
click at [778, 208] on button "Pievienot grozam : 6,00 €" at bounding box center [748, 228] width 98 height 51
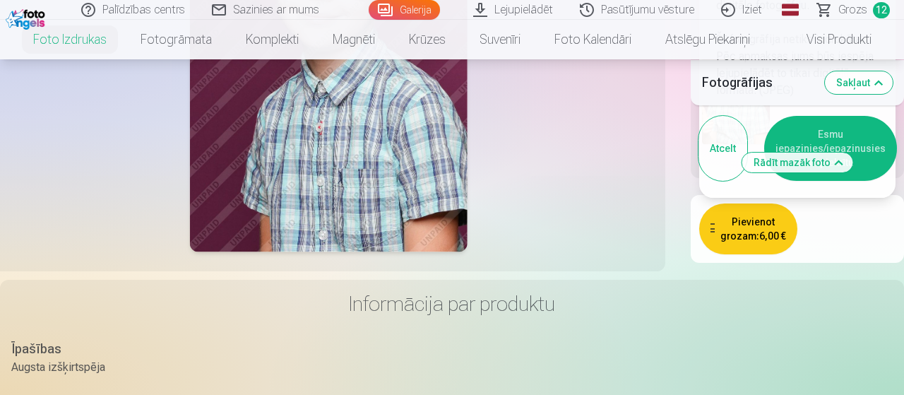
click at [843, 126] on button "Esmu iepazinies/iepazinusies un piekrītu" at bounding box center [830, 148] width 133 height 65
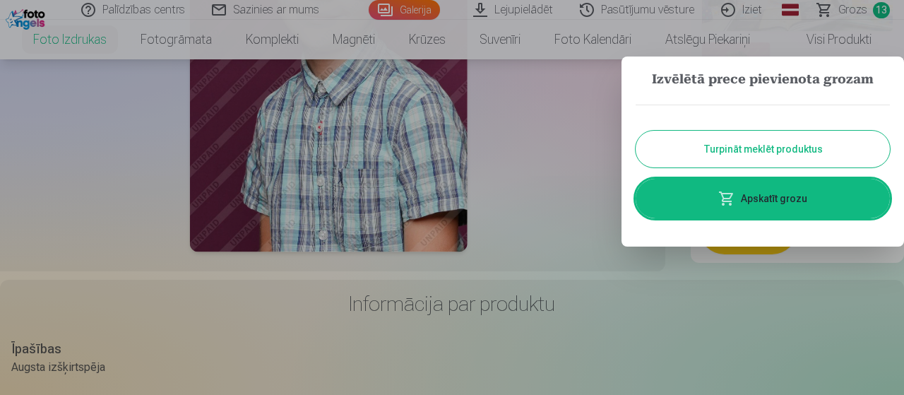
click at [772, 153] on button "Turpināt meklēt produktus" at bounding box center [763, 149] width 254 height 37
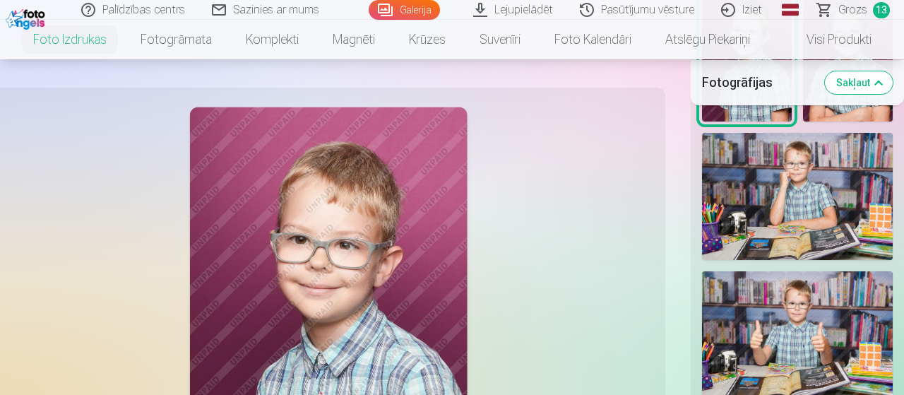
click at [775, 198] on img at bounding box center [797, 196] width 191 height 127
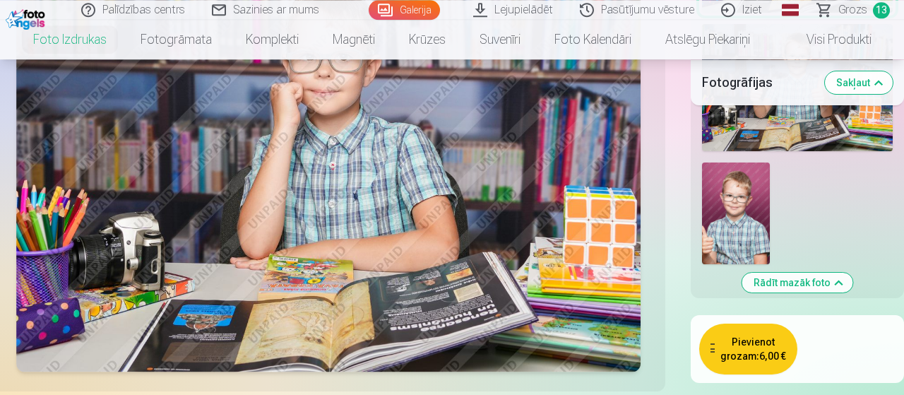
scroll to position [2506, 0]
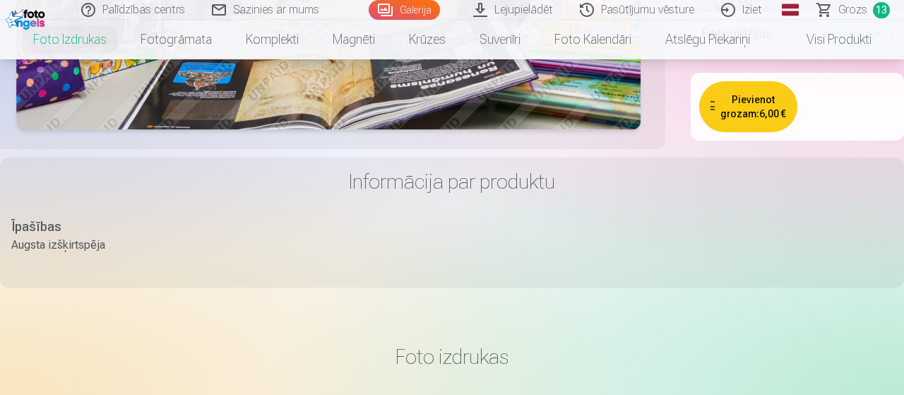
click at [756, 88] on button "Pievienot grozam : 6,00 €" at bounding box center [748, 106] width 98 height 51
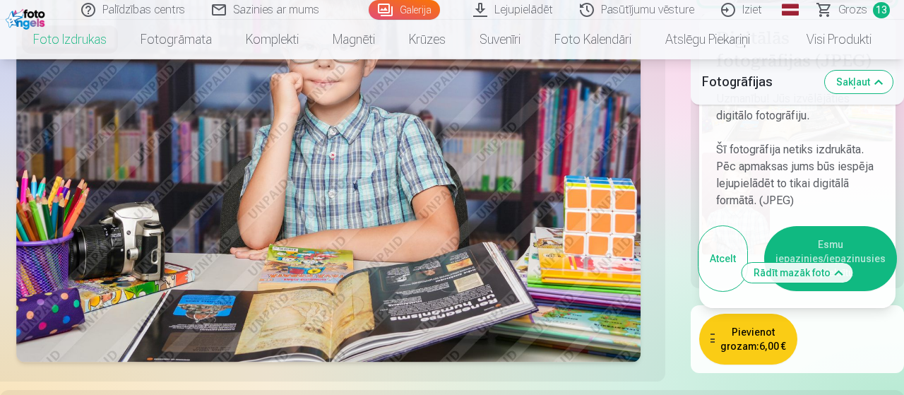
scroll to position [2261, 0]
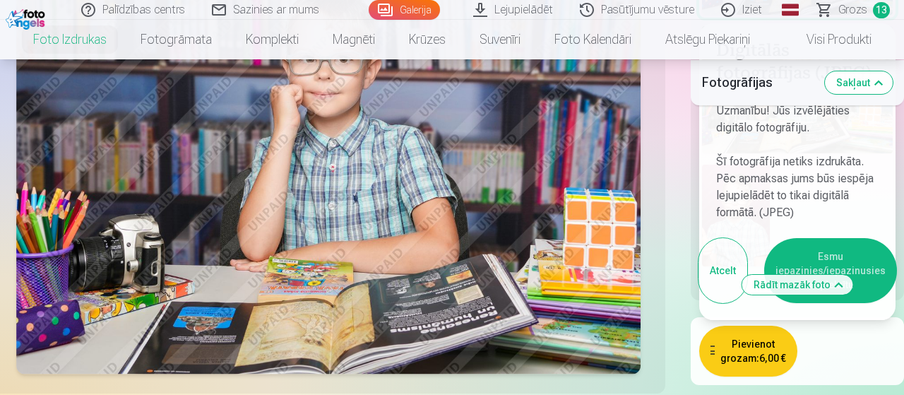
click at [846, 256] on button "Esmu iepazinies/iepazinusies un piekrītu" at bounding box center [830, 270] width 133 height 65
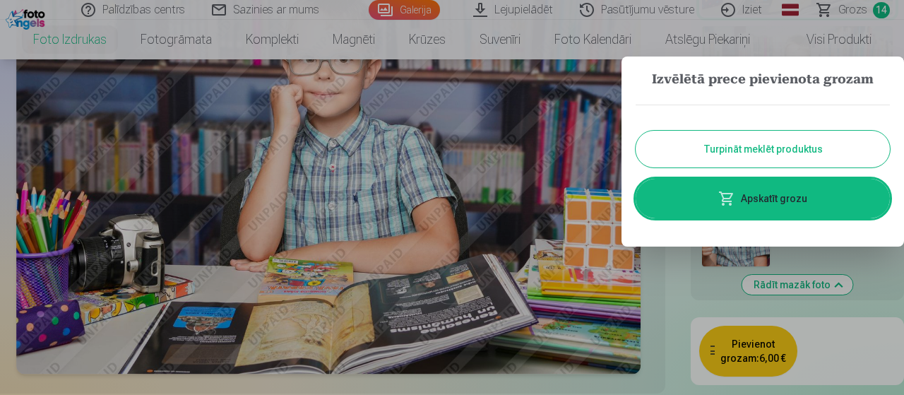
click at [759, 191] on link "Apskatīt grozu" at bounding box center [763, 199] width 254 height 40
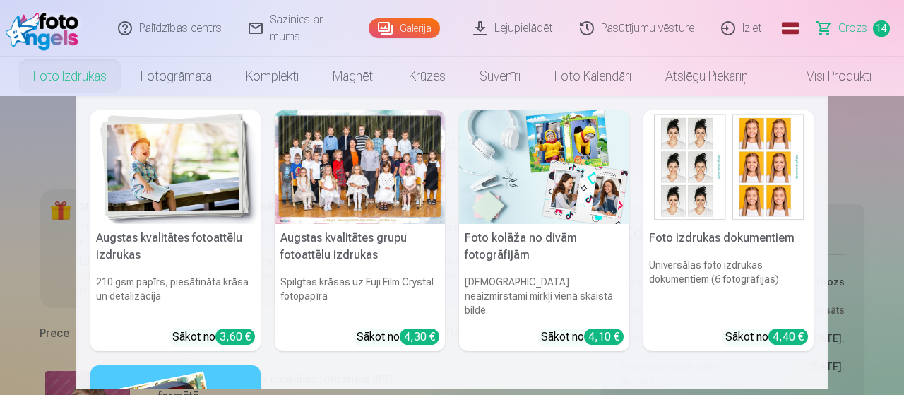
click at [179, 184] on img at bounding box center [175, 167] width 170 height 114
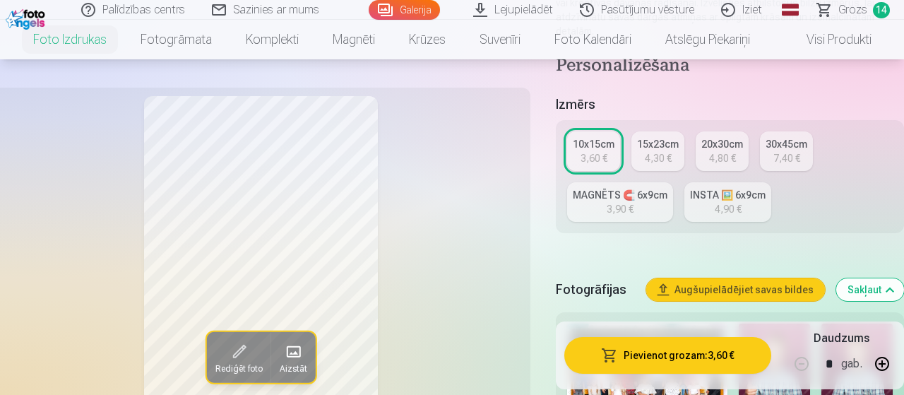
scroll to position [244, 0]
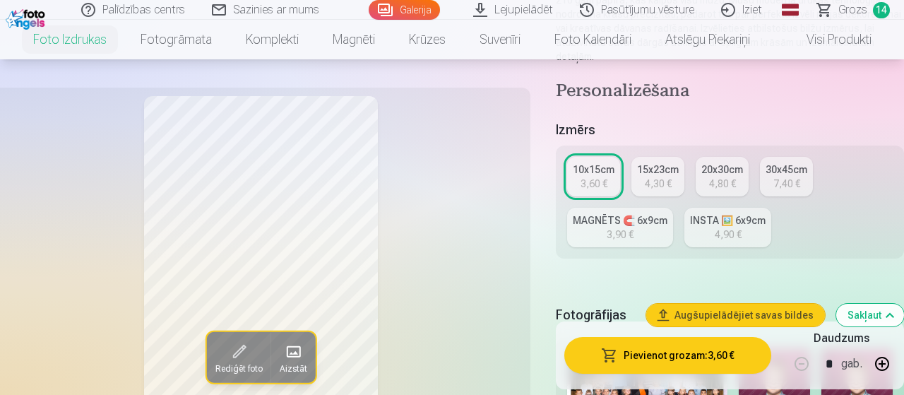
click at [725, 213] on link "INSTA 🖼️ 6x9cm 4,90 €" at bounding box center [727, 228] width 87 height 40
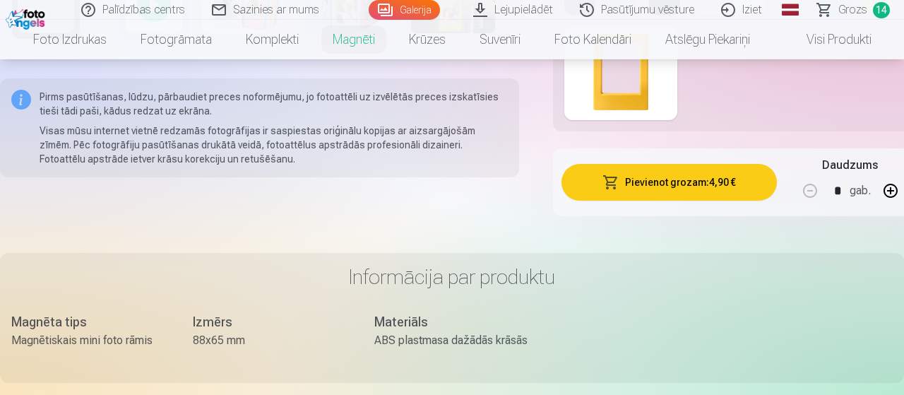
scroll to position [1469, 0]
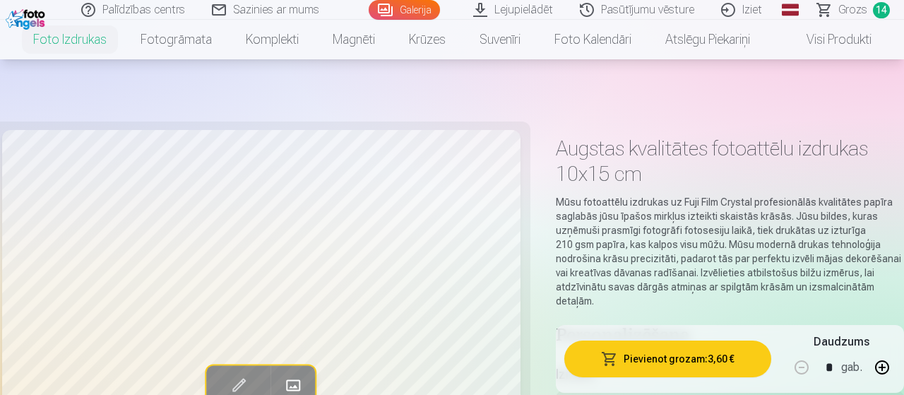
scroll to position [244, 0]
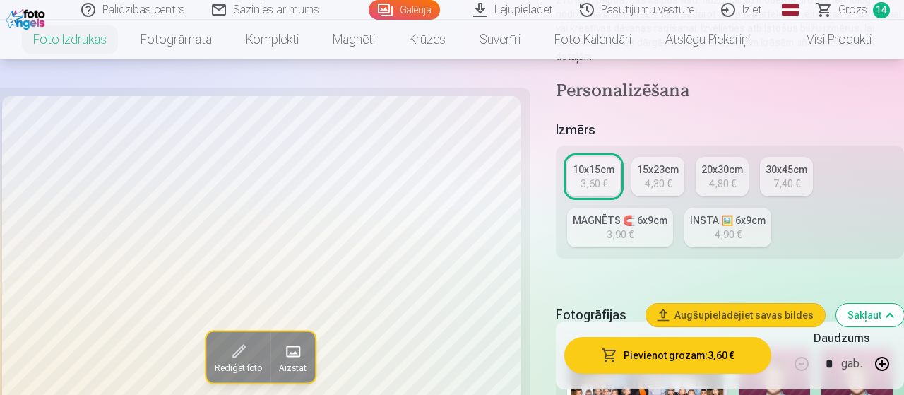
click at [621, 213] on div "MAGNĒTS 🧲 6x9cm" at bounding box center [620, 220] width 95 height 14
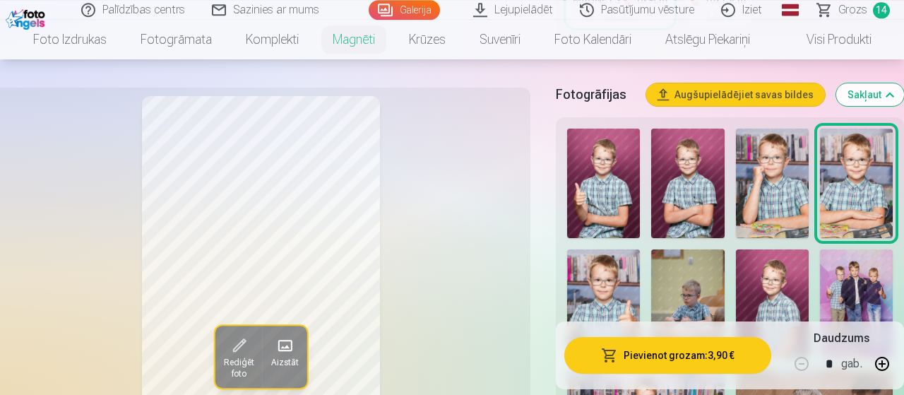
scroll to position [367, 0]
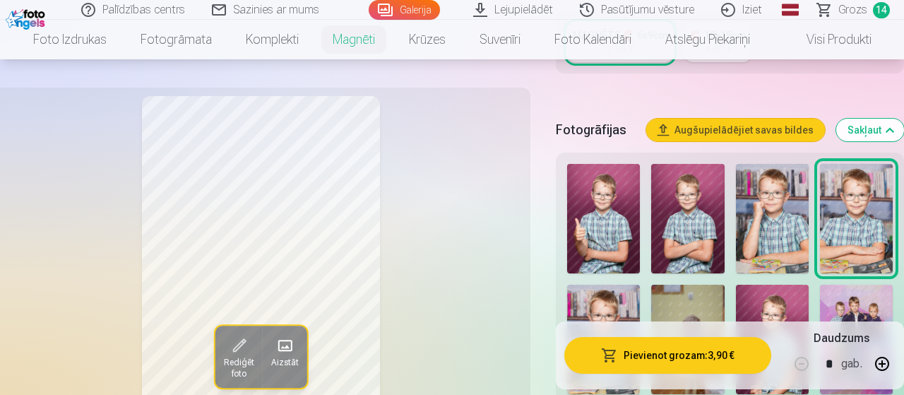
click at [696, 233] on img at bounding box center [687, 218] width 73 height 109
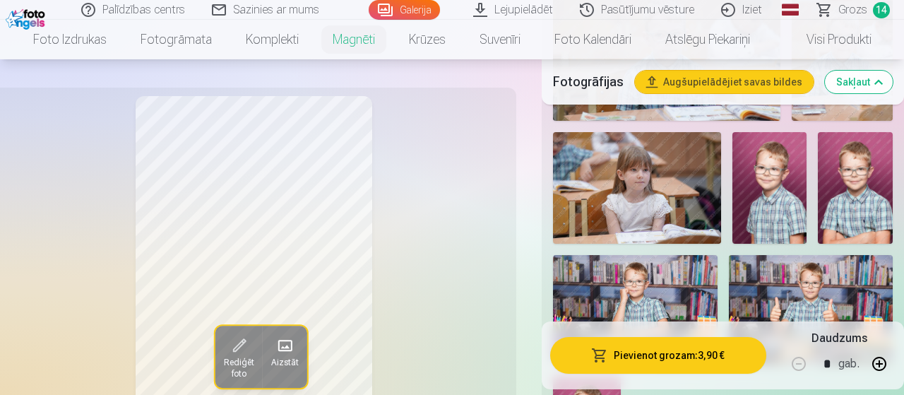
scroll to position [979, 0]
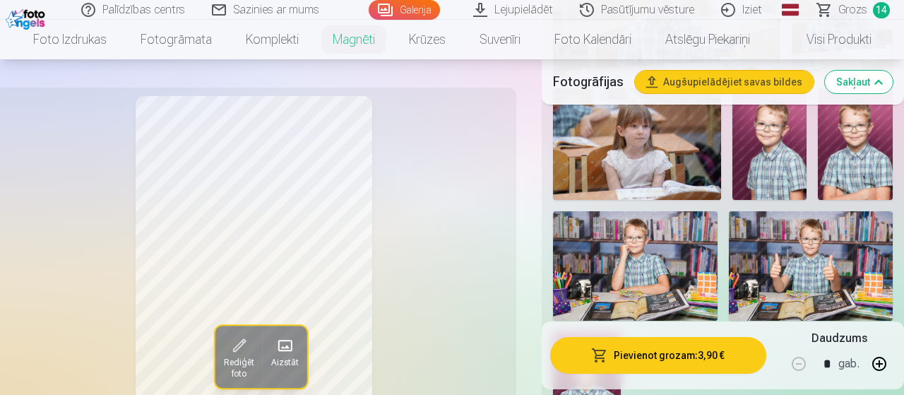
click at [844, 155] on img at bounding box center [855, 144] width 75 height 112
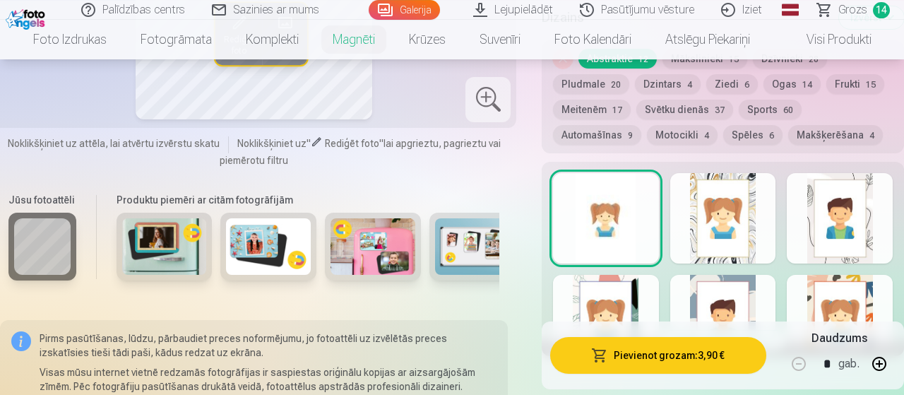
scroll to position [1469, 0]
click at [854, 6] on span "Grozs" at bounding box center [852, 9] width 29 height 17
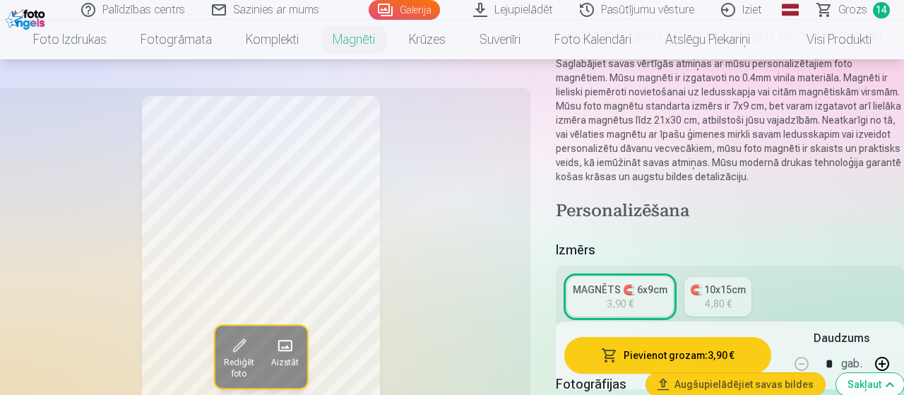
scroll to position [122, 0]
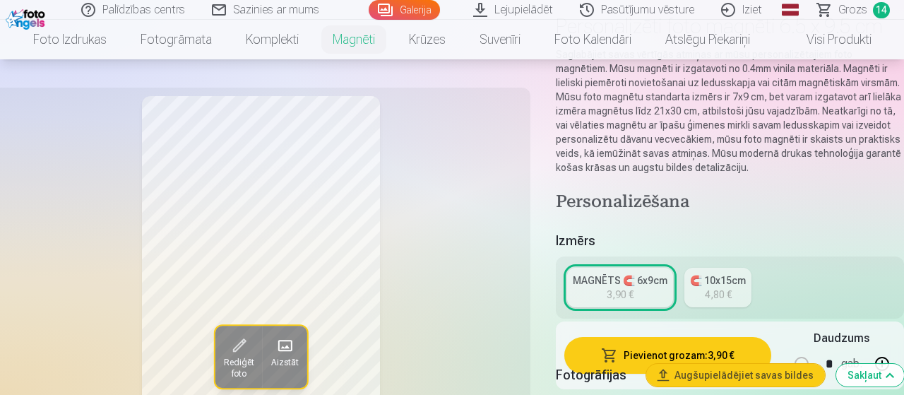
click at [661, 351] on button "Pievienot grozam : 3,90 €" at bounding box center [667, 355] width 207 height 37
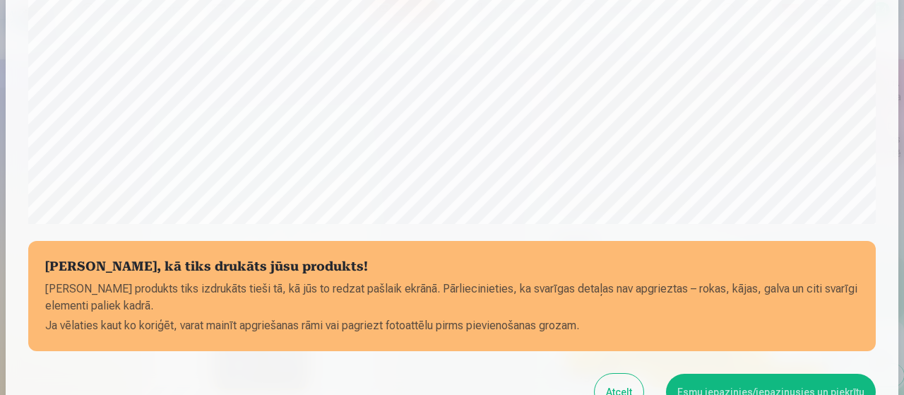
scroll to position [613, 0]
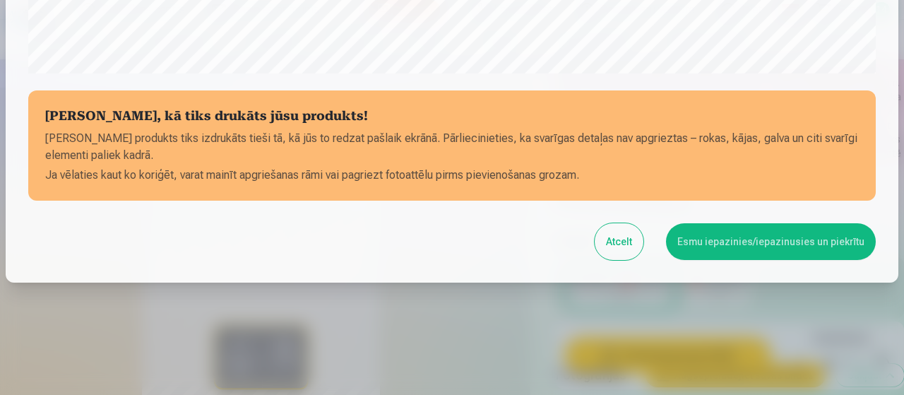
click at [737, 238] on button "Esmu iepazinies/iepazinusies un piekrītu" at bounding box center [771, 241] width 210 height 37
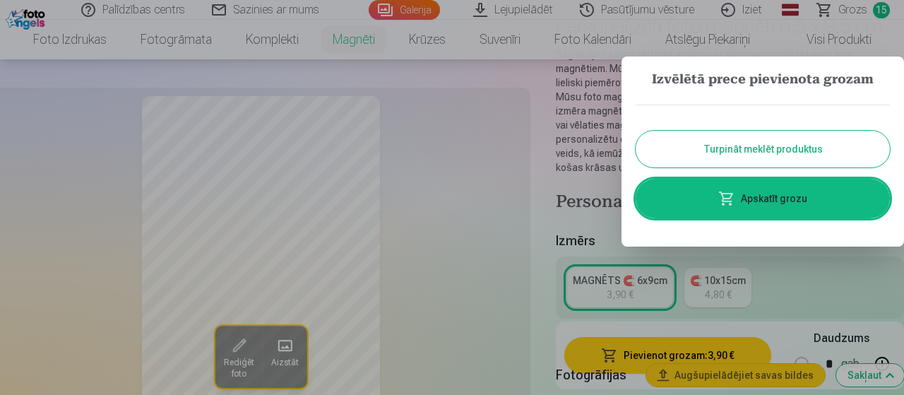
click at [752, 192] on link "Apskatīt grozu" at bounding box center [763, 199] width 254 height 40
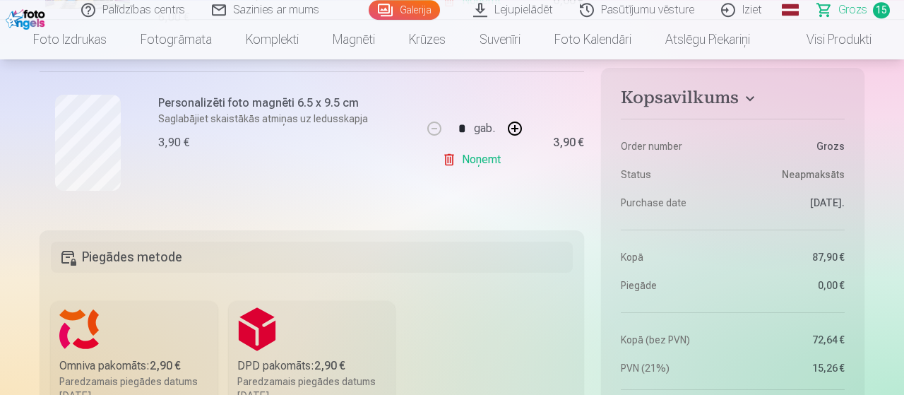
scroll to position [2204, 0]
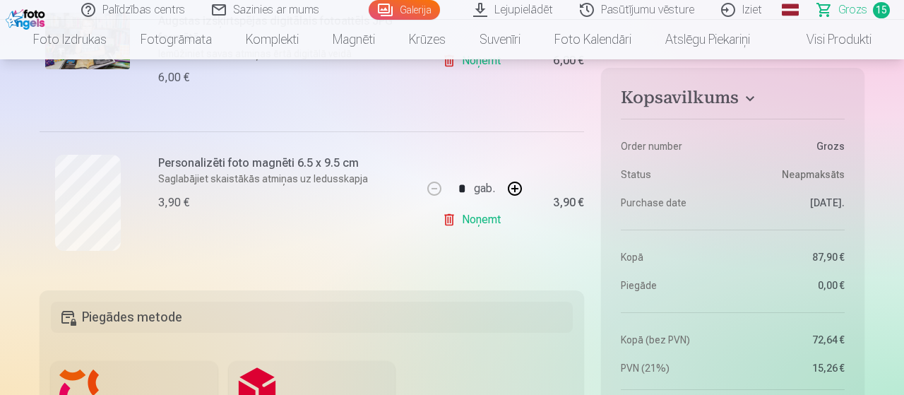
click at [516, 184] on button "button" at bounding box center [515, 189] width 34 height 34
type input "*"
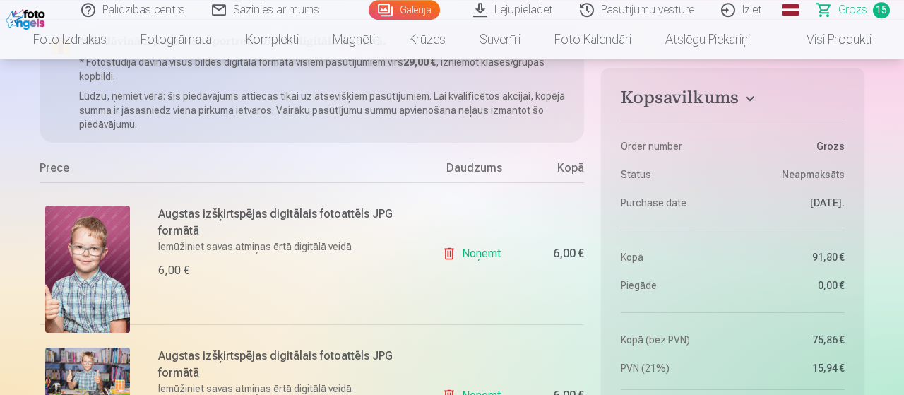
scroll to position [122, 0]
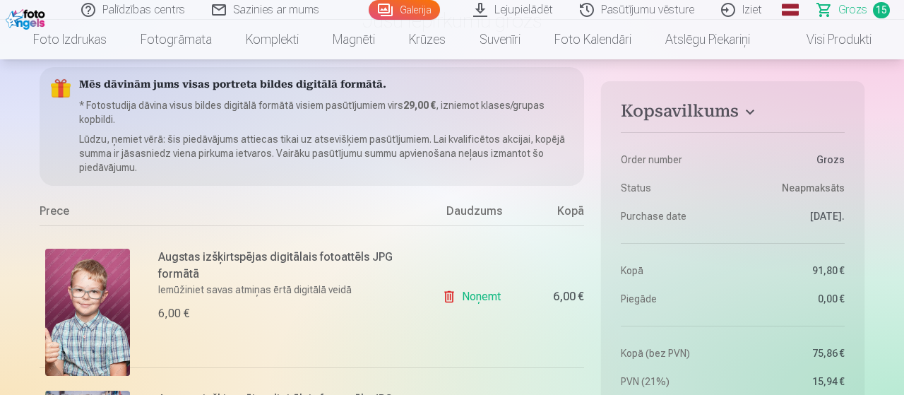
click at [491, 299] on link "Noņemt" at bounding box center [474, 297] width 64 height 28
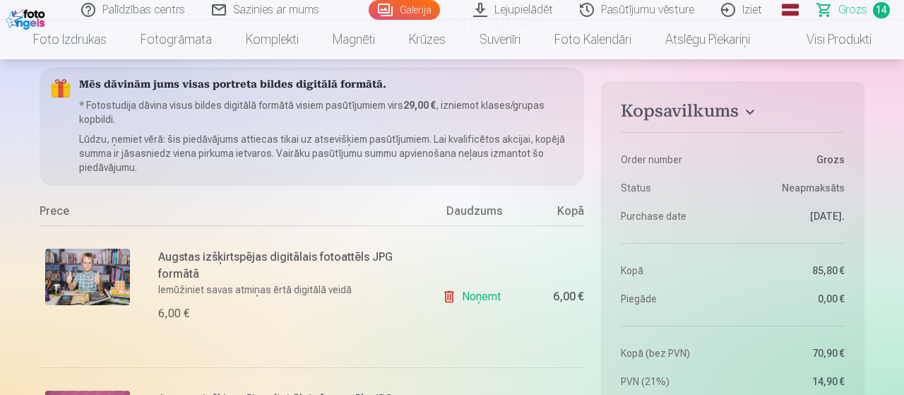
click at [489, 296] on link "Noņemt" at bounding box center [474, 297] width 64 height 28
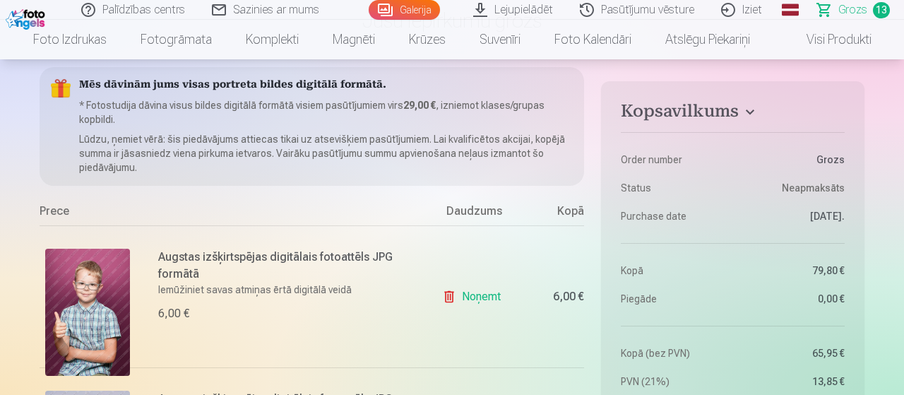
click at [489, 296] on link "Noņemt" at bounding box center [474, 297] width 64 height 28
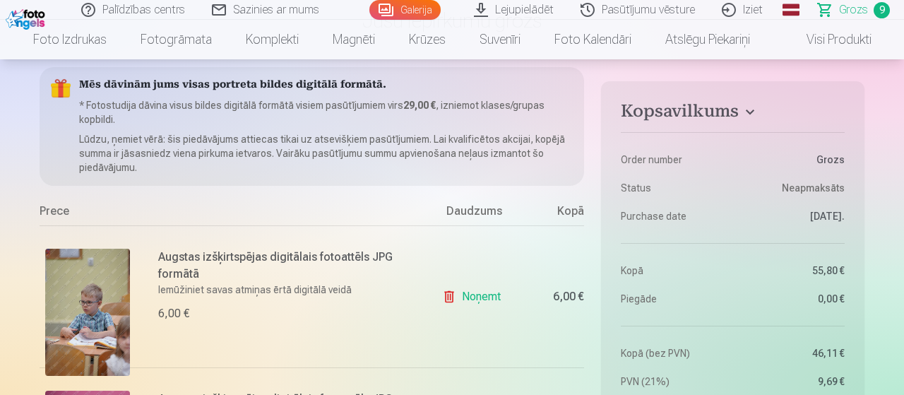
click at [489, 296] on link "Noņemt" at bounding box center [474, 297] width 64 height 28
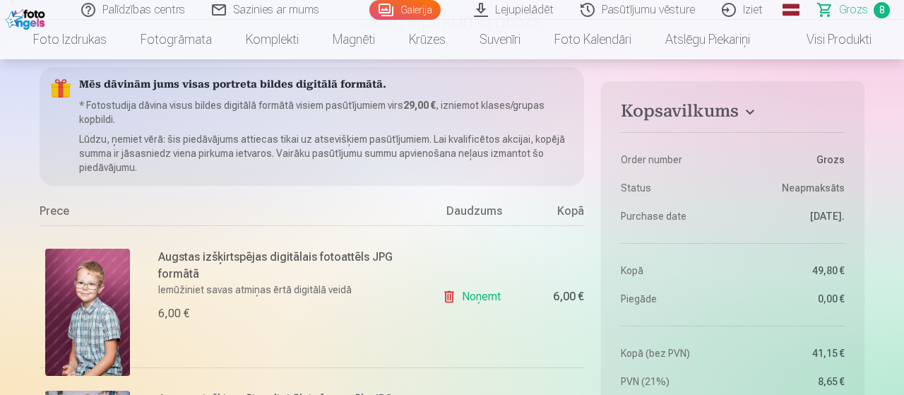
click at [489, 296] on link "Noņemt" at bounding box center [474, 297] width 64 height 28
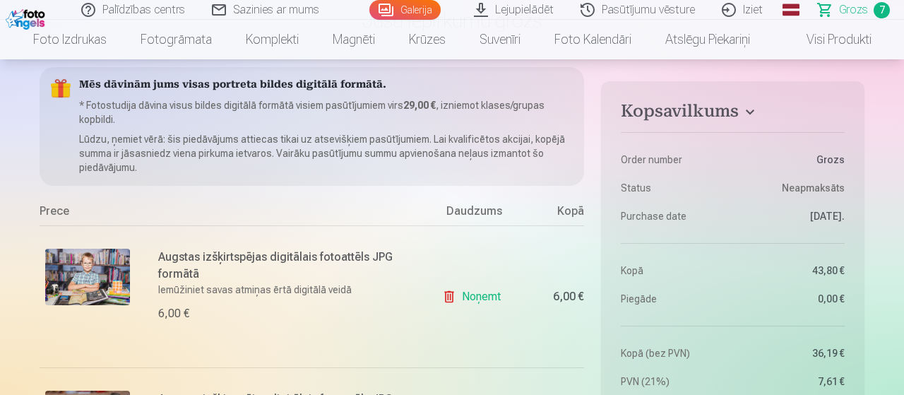
click at [489, 296] on link "Noņemt" at bounding box center [474, 297] width 64 height 28
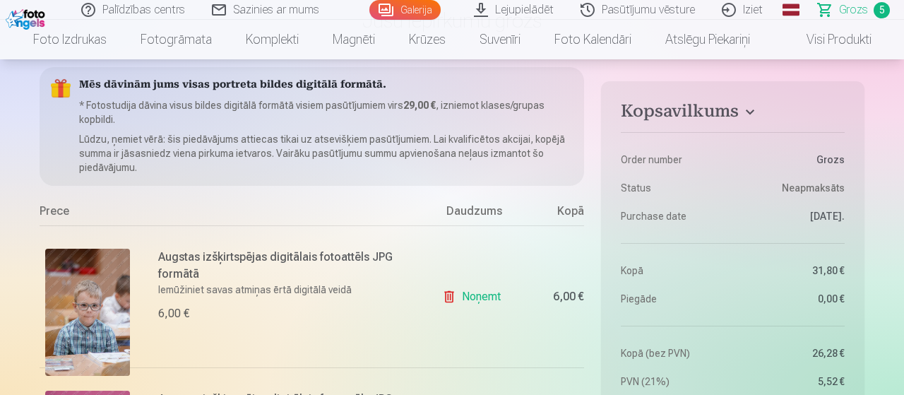
click at [489, 296] on link "Noņemt" at bounding box center [474, 297] width 64 height 28
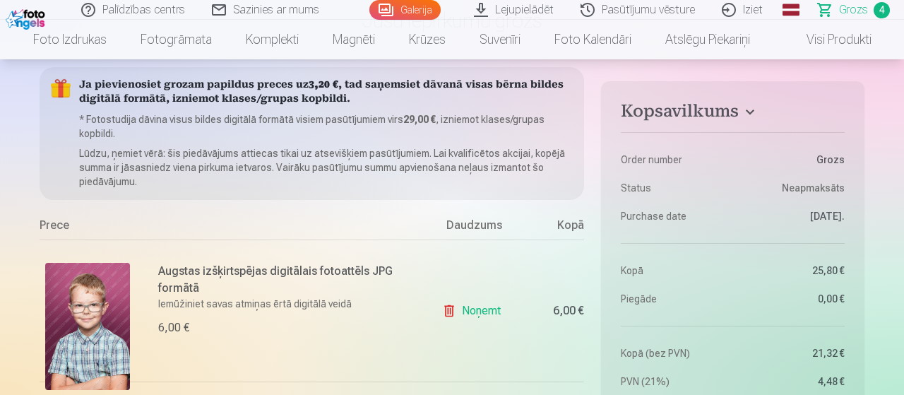
click at [482, 300] on link "Noņemt" at bounding box center [474, 311] width 64 height 28
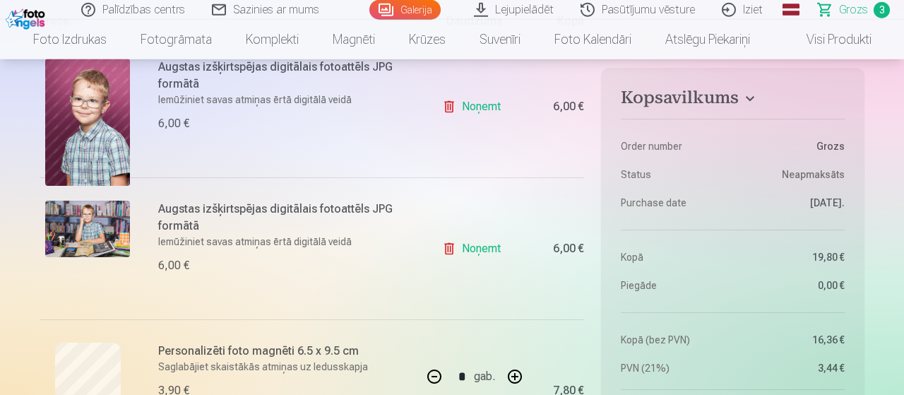
scroll to position [367, 0]
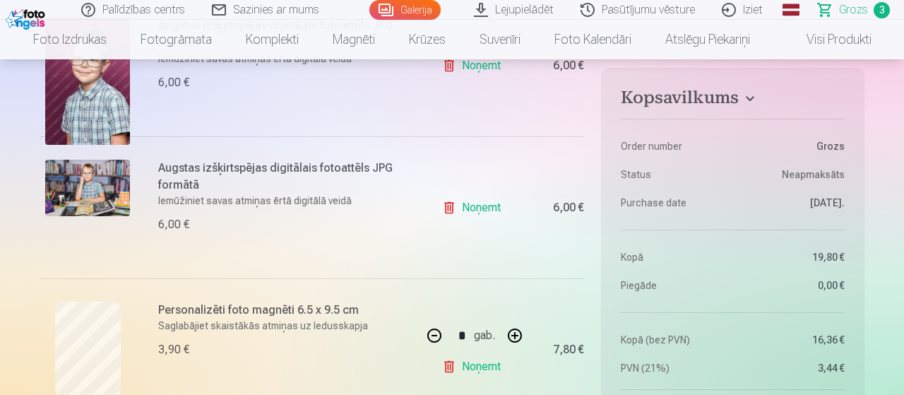
click at [475, 68] on link "Noņemt" at bounding box center [474, 66] width 64 height 28
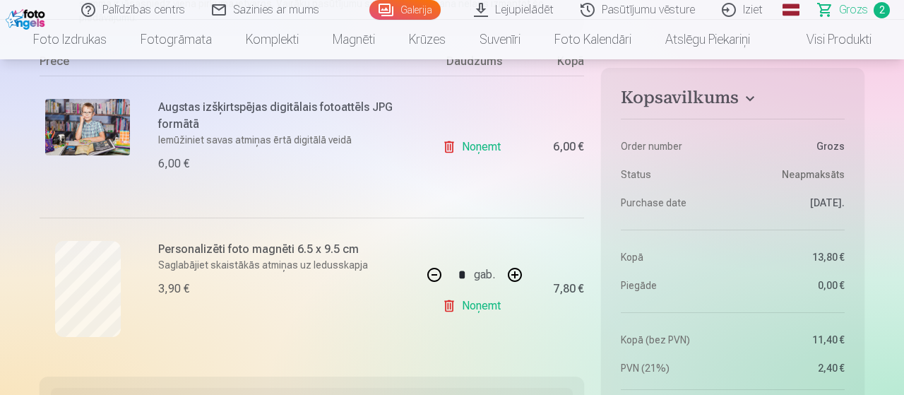
scroll to position [244, 0]
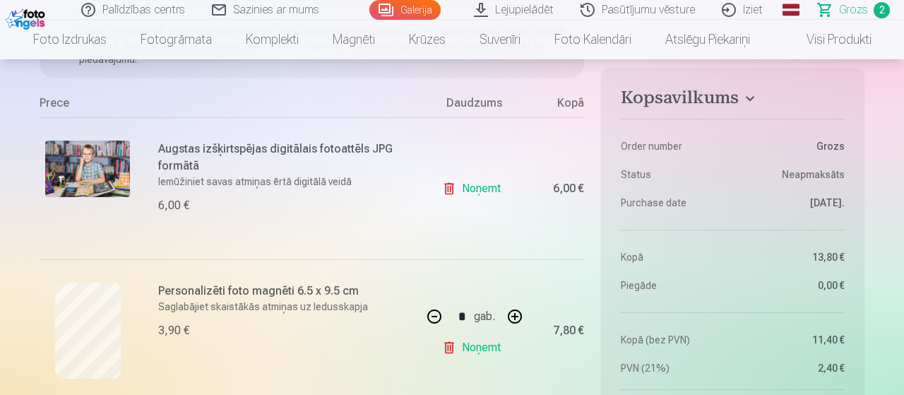
click at [475, 190] on link "Noņemt" at bounding box center [474, 188] width 64 height 28
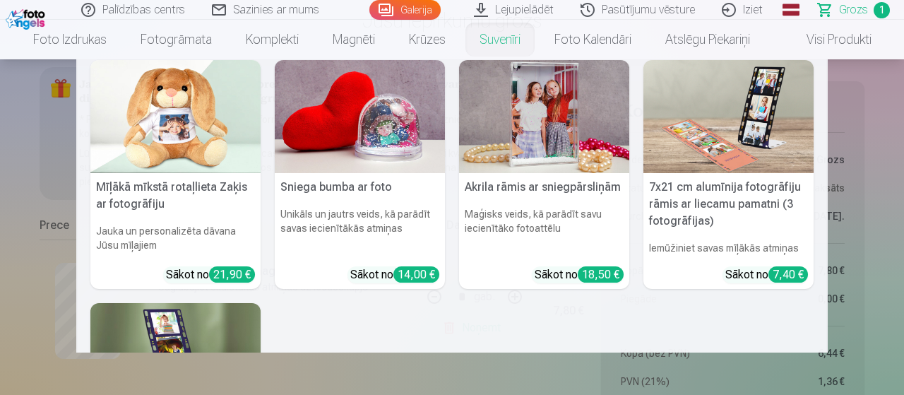
scroll to position [329, 0]
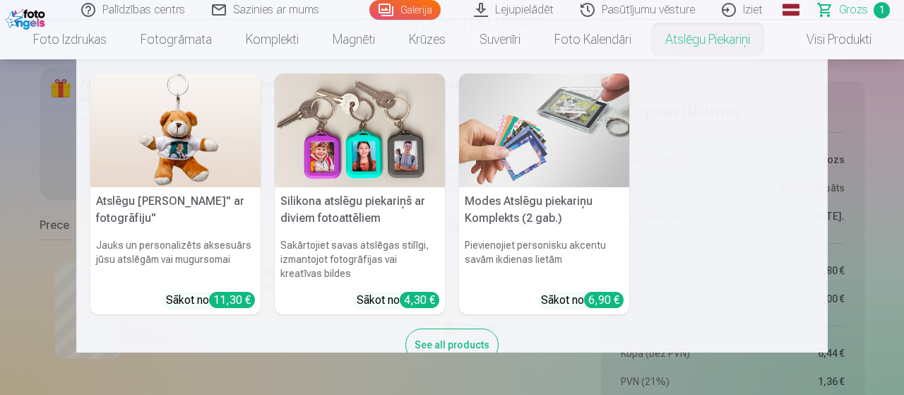
click at [364, 221] on h5 "Silikona atslēgu piekariņš ar diviem fotoattēliem" at bounding box center [360, 209] width 170 height 45
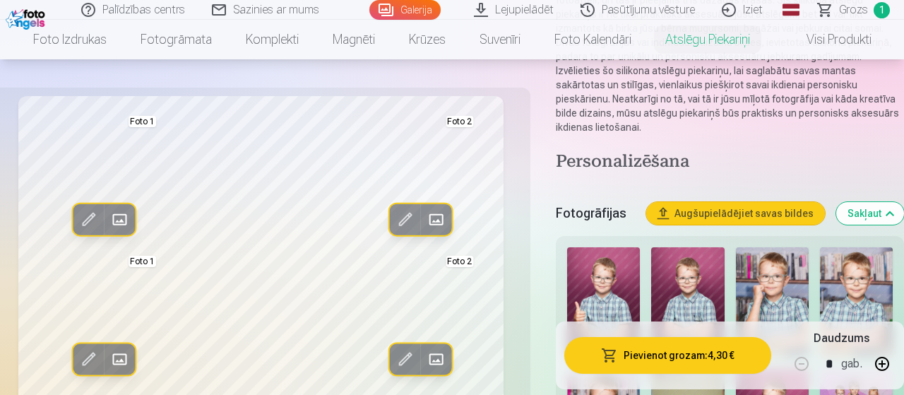
scroll to position [367, 0]
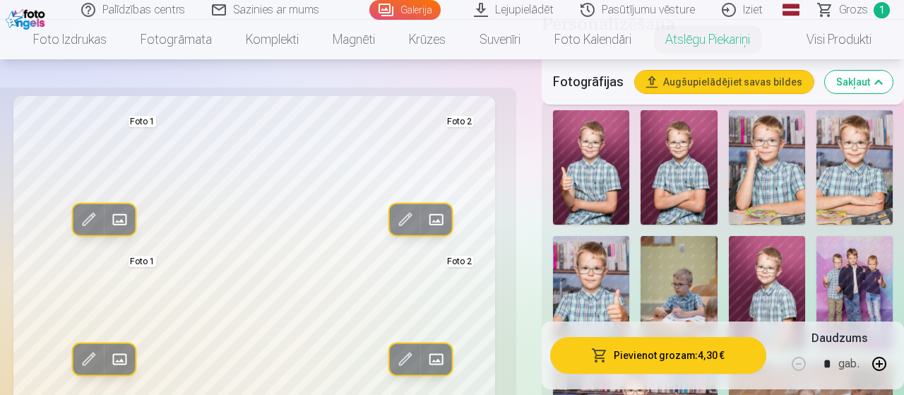
click at [92, 222] on span at bounding box center [88, 219] width 23 height 23
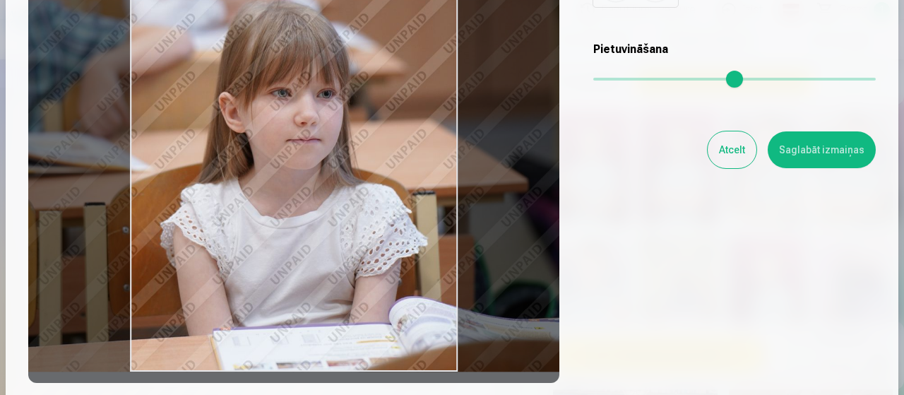
scroll to position [301, 0]
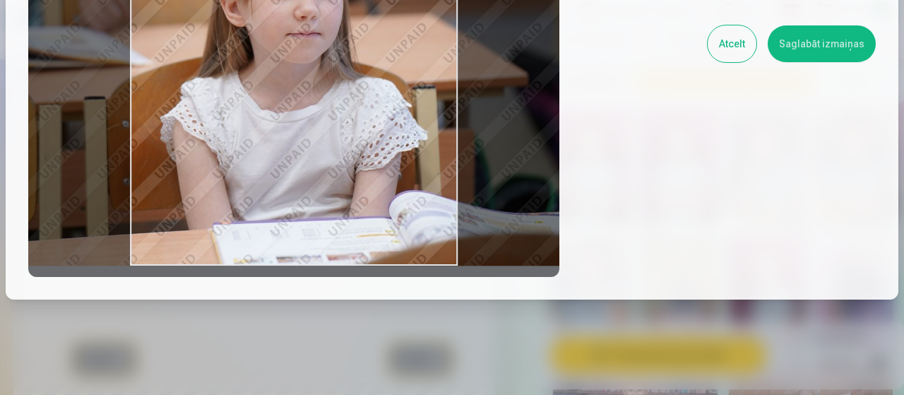
click at [739, 52] on button "Atcelt" at bounding box center [732, 43] width 49 height 37
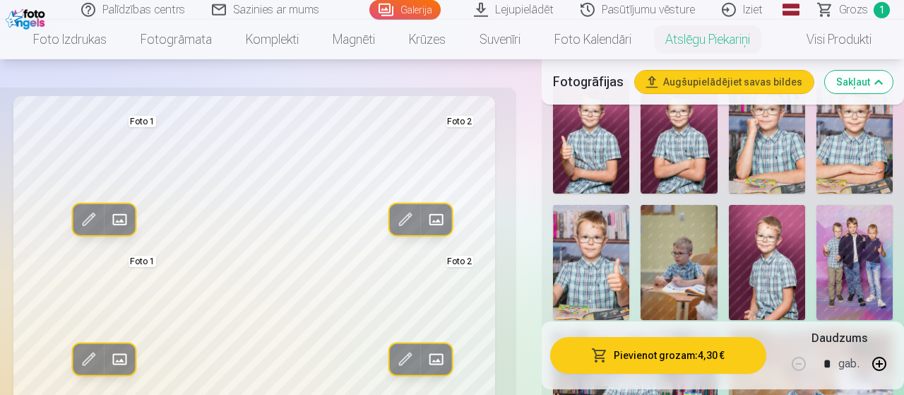
scroll to position [367, 0]
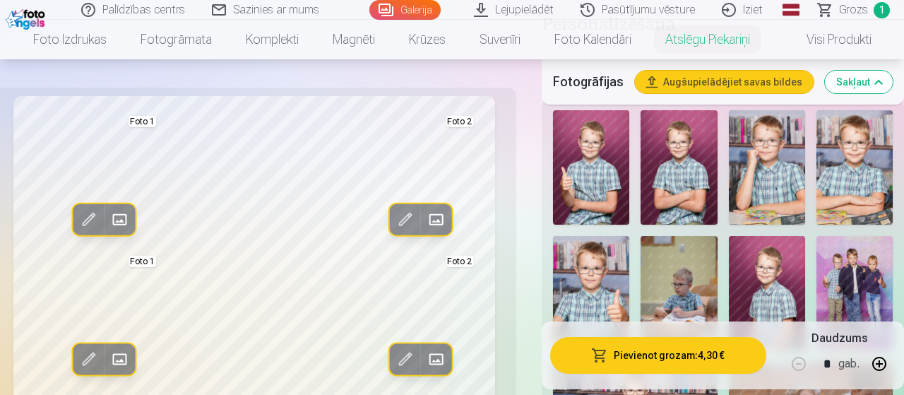
click at [694, 188] on img at bounding box center [679, 167] width 76 height 114
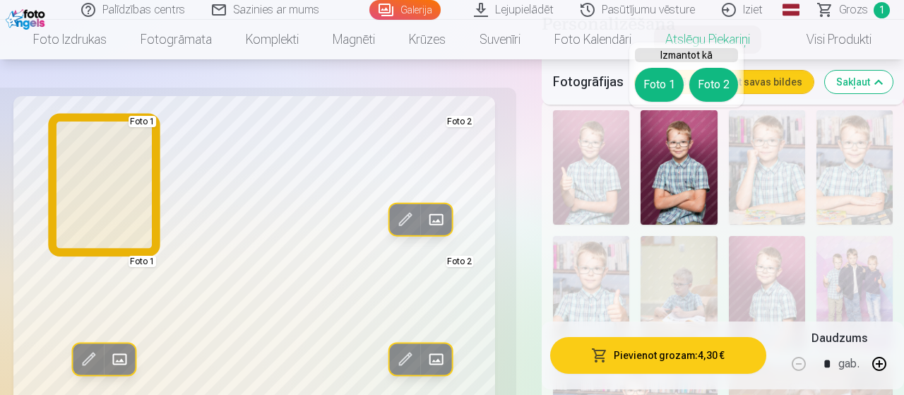
click at [660, 88] on button "Foto 1" at bounding box center [659, 85] width 49 height 34
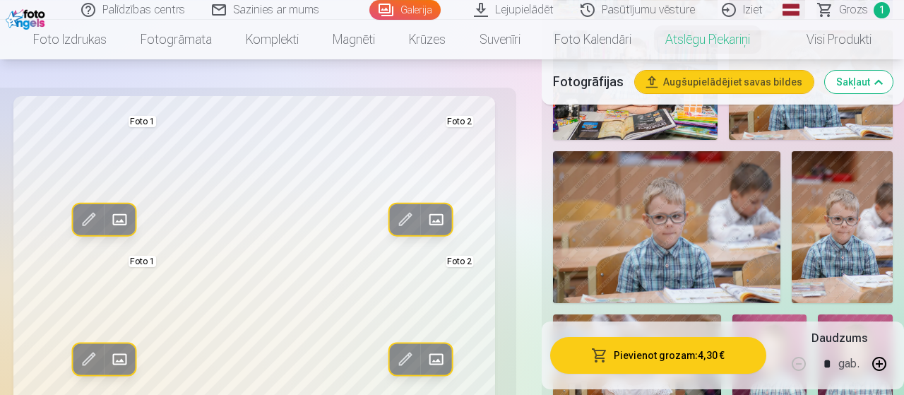
scroll to position [857, 0]
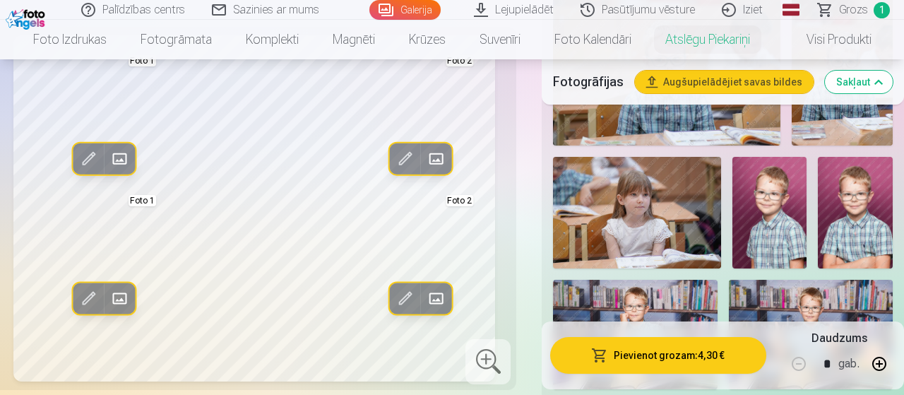
click at [857, 201] on img at bounding box center [855, 213] width 75 height 112
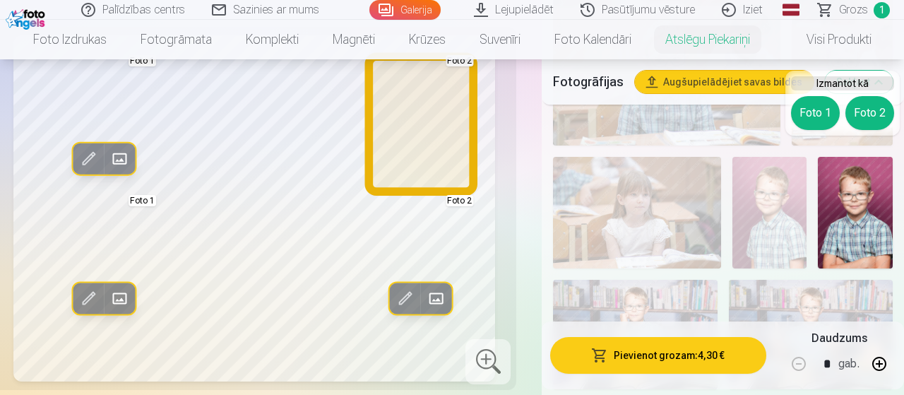
click at [857, 115] on button "Foto 2" at bounding box center [869, 113] width 49 height 34
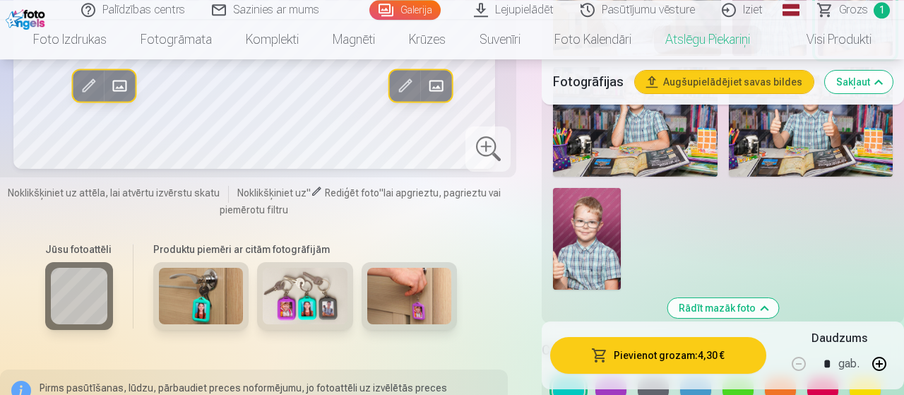
scroll to position [1102, 0]
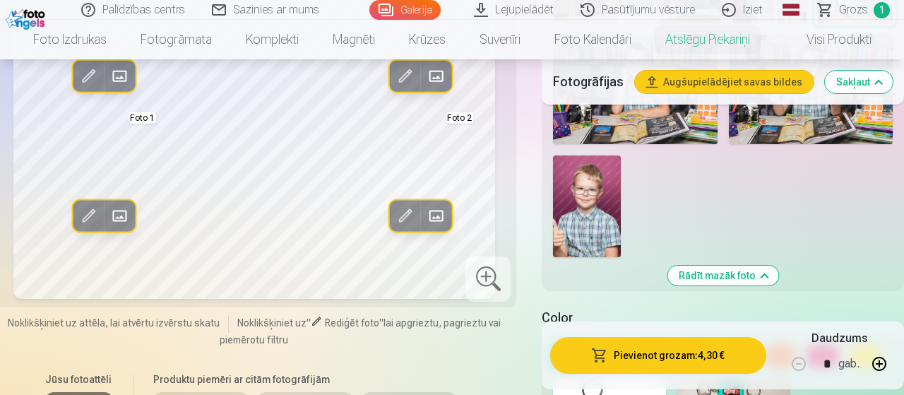
drag, startPoint x: 688, startPoint y: 362, endPoint x: 683, endPoint y: 355, distance: 8.1
click at [683, 355] on button "Pievienot grozam : 4,30 €" at bounding box center [658, 355] width 216 height 37
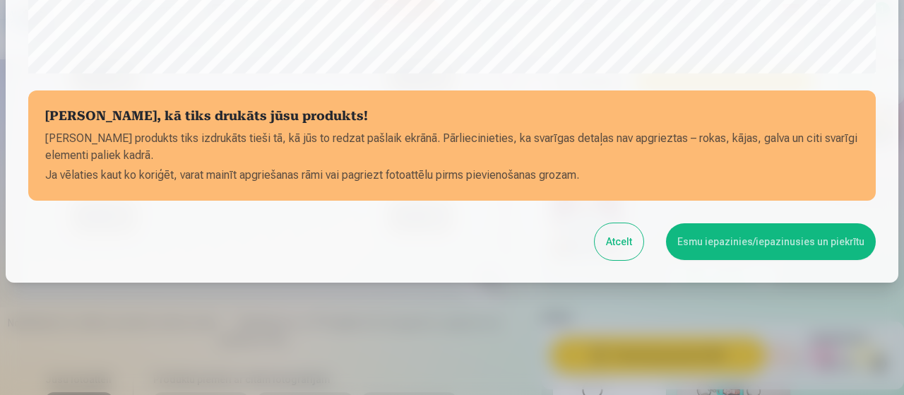
scroll to position [613, 0]
click at [621, 245] on button "Atcelt" at bounding box center [619, 241] width 49 height 37
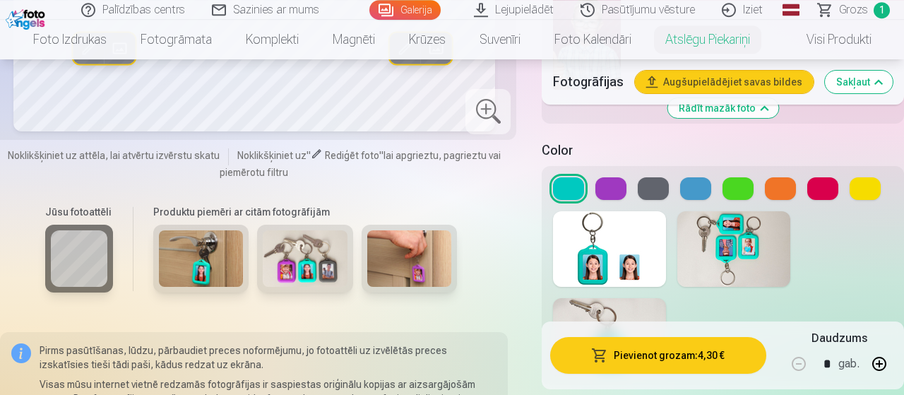
scroll to position [1346, 0]
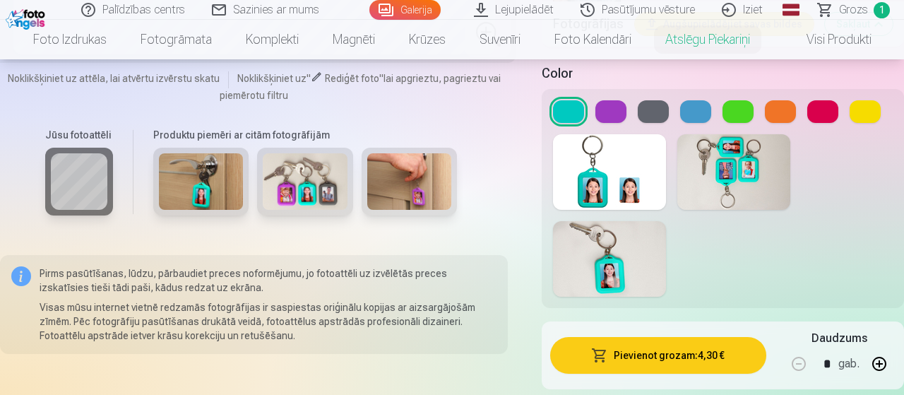
click at [626, 100] on button at bounding box center [610, 111] width 31 height 23
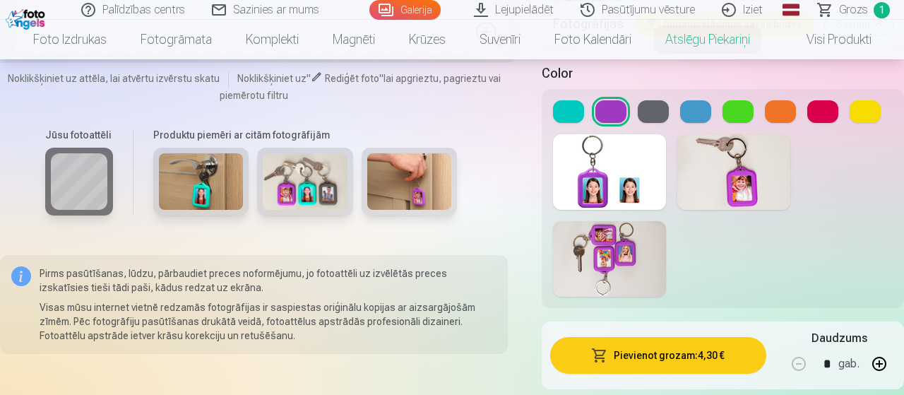
click at [666, 100] on button at bounding box center [653, 111] width 31 height 23
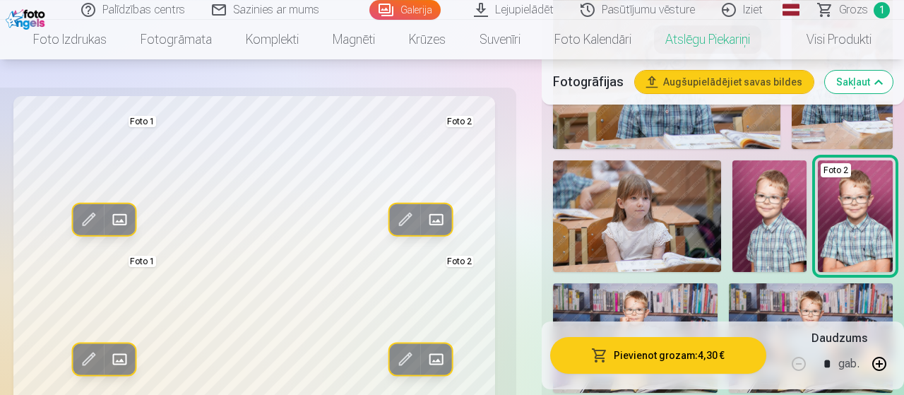
scroll to position [857, 0]
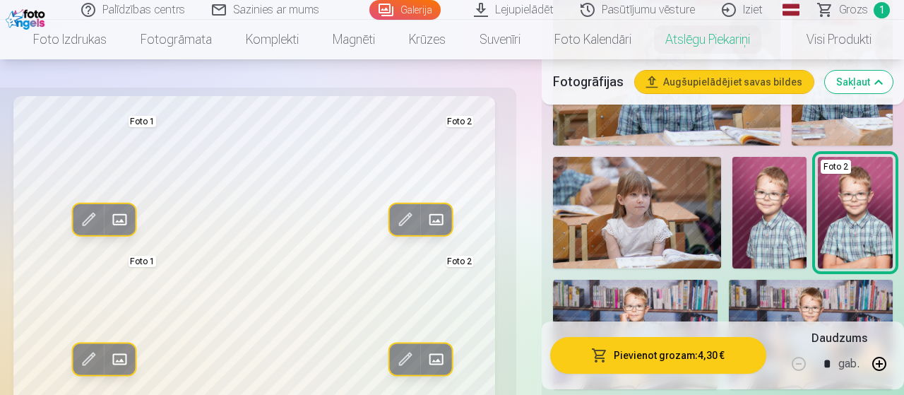
click at [694, 352] on button "Pievienot grozam : 4,30 €" at bounding box center [658, 355] width 216 height 37
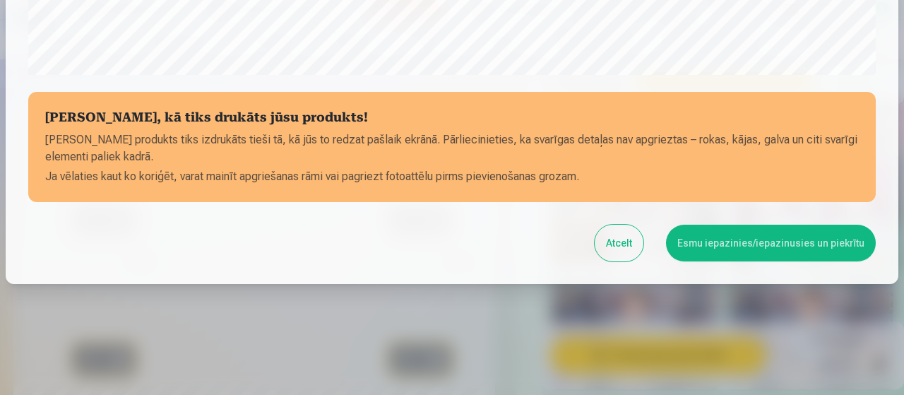
scroll to position [613, 0]
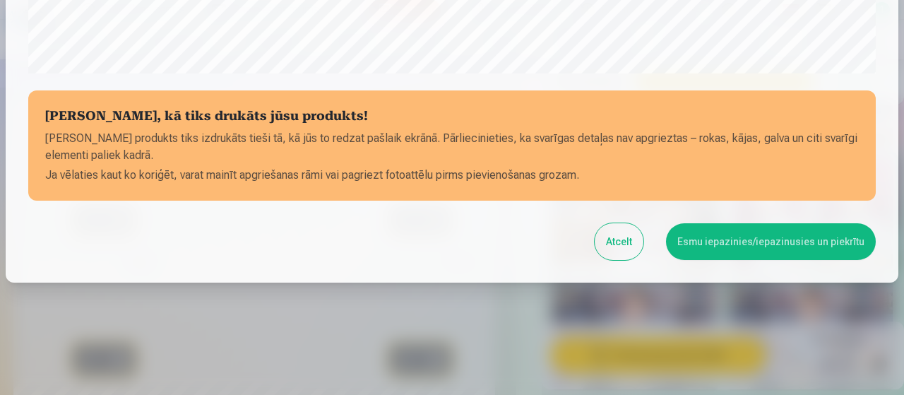
click at [721, 241] on button "Esmu iepazinies/iepazinusies un piekrītu" at bounding box center [771, 241] width 210 height 37
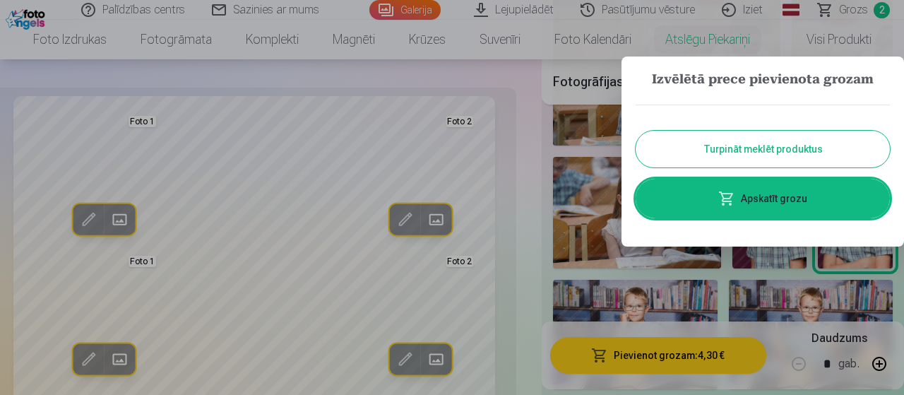
click at [761, 201] on link "Apskatīt grozu" at bounding box center [763, 199] width 254 height 40
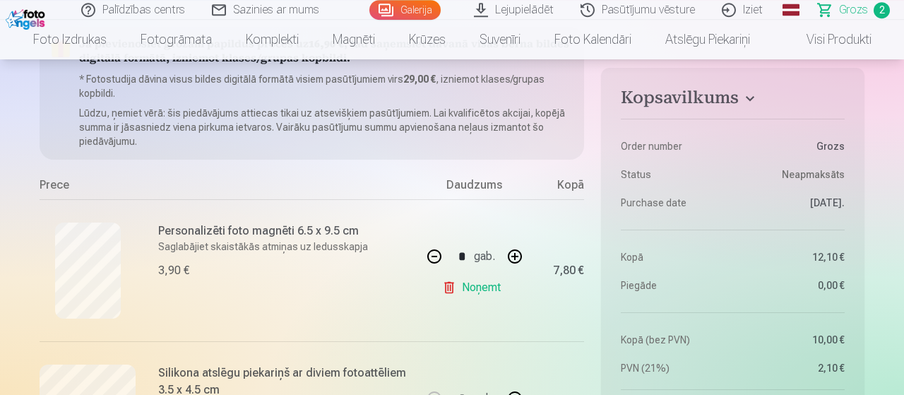
scroll to position [122, 0]
